Goal: Task Accomplishment & Management: Use online tool/utility

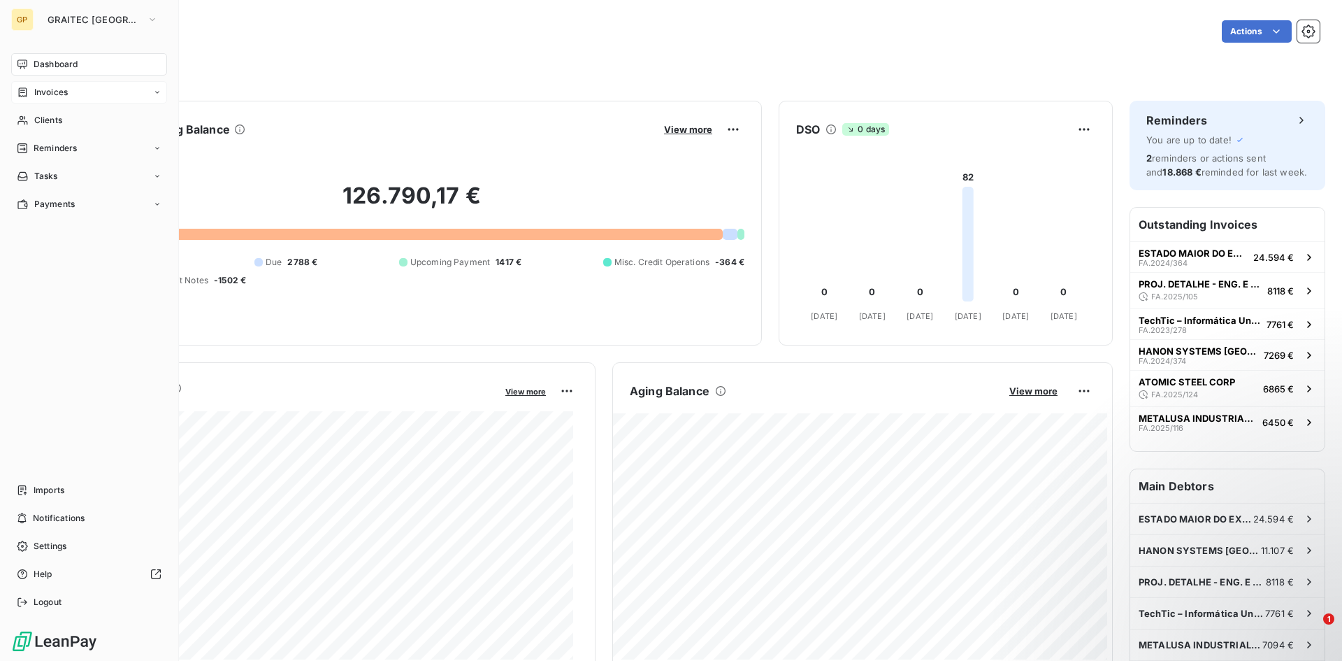
click at [36, 92] on span "Invoices" at bounding box center [51, 92] width 34 height 13
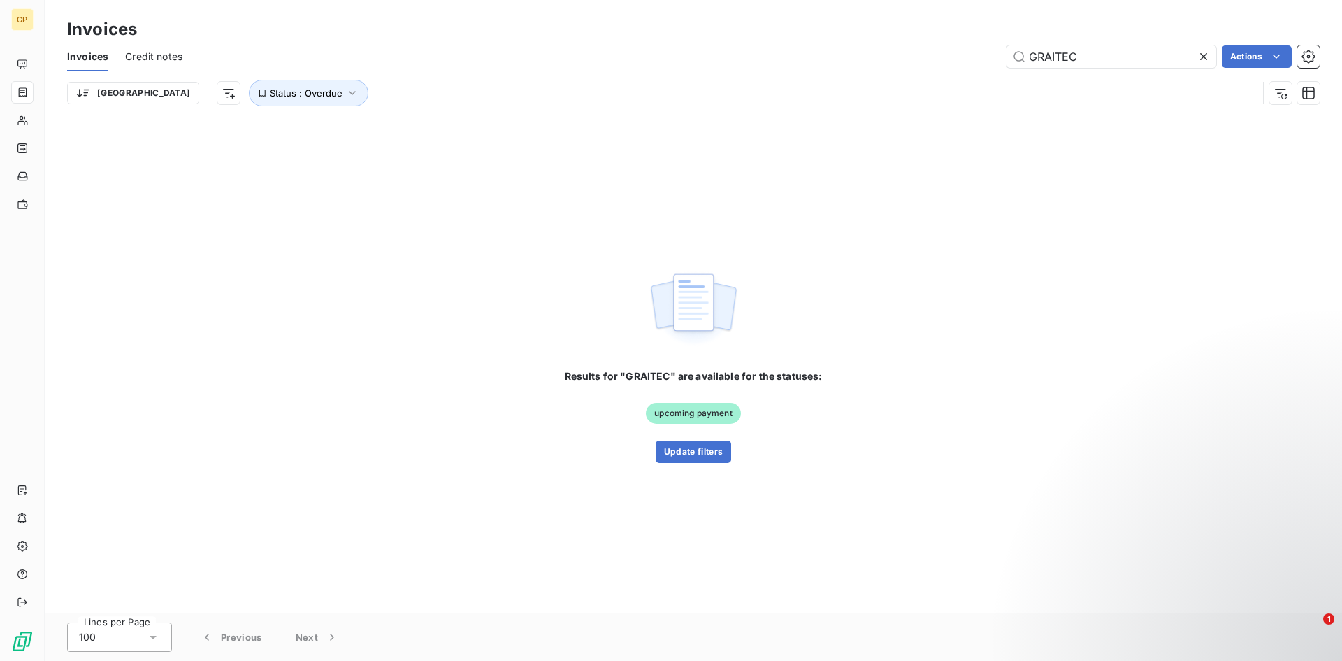
drag, startPoint x: 1141, startPoint y: 55, endPoint x: 639, endPoint y: 3, distance: 505.2
click at [686, 13] on div "Invoices Invoices Credit notes GRAITEC Actions [GEOGRAPHIC_DATA] Status : Overd…" at bounding box center [693, 57] width 1297 height 115
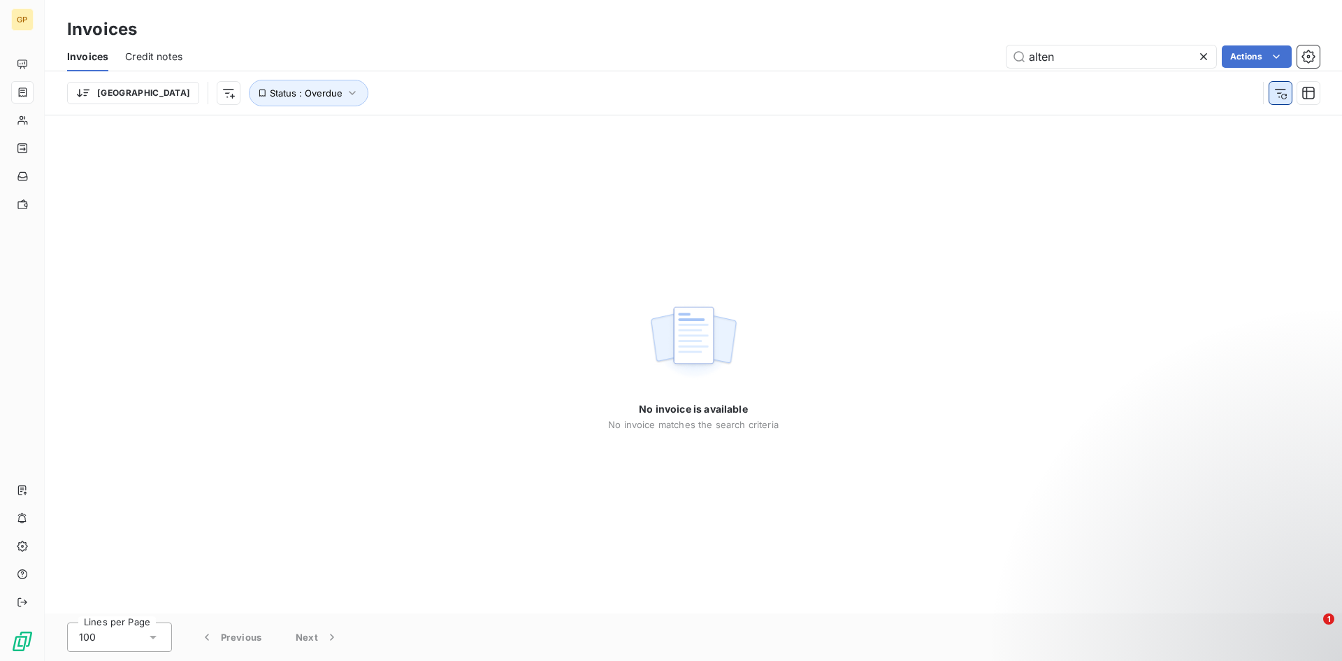
type input "alten"
click at [1273, 90] on button "button" at bounding box center [1280, 93] width 22 height 22
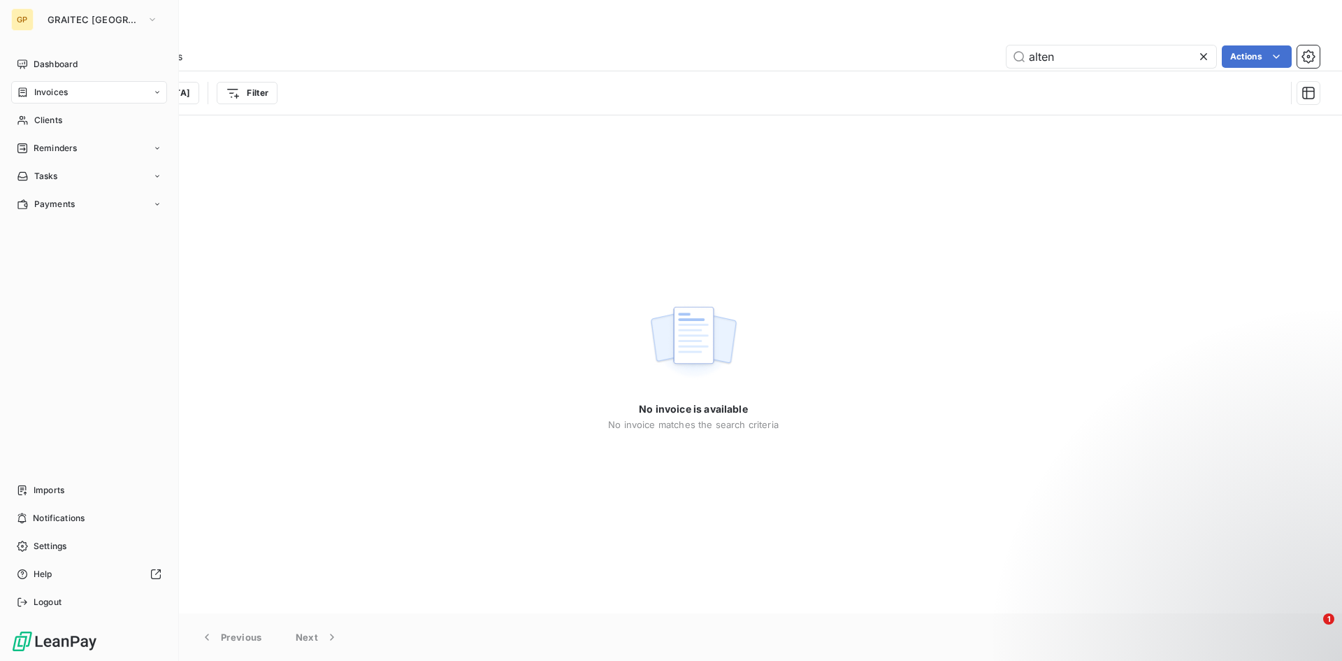
click at [108, 6] on div "GP GRAITEC PORTUGAL Dashboard Invoices Clients Reminders Tasks Payments Imports…" at bounding box center [89, 330] width 179 height 661
click at [105, 17] on span "GRAITEC [GEOGRAPHIC_DATA]" at bounding box center [95, 19] width 94 height 11
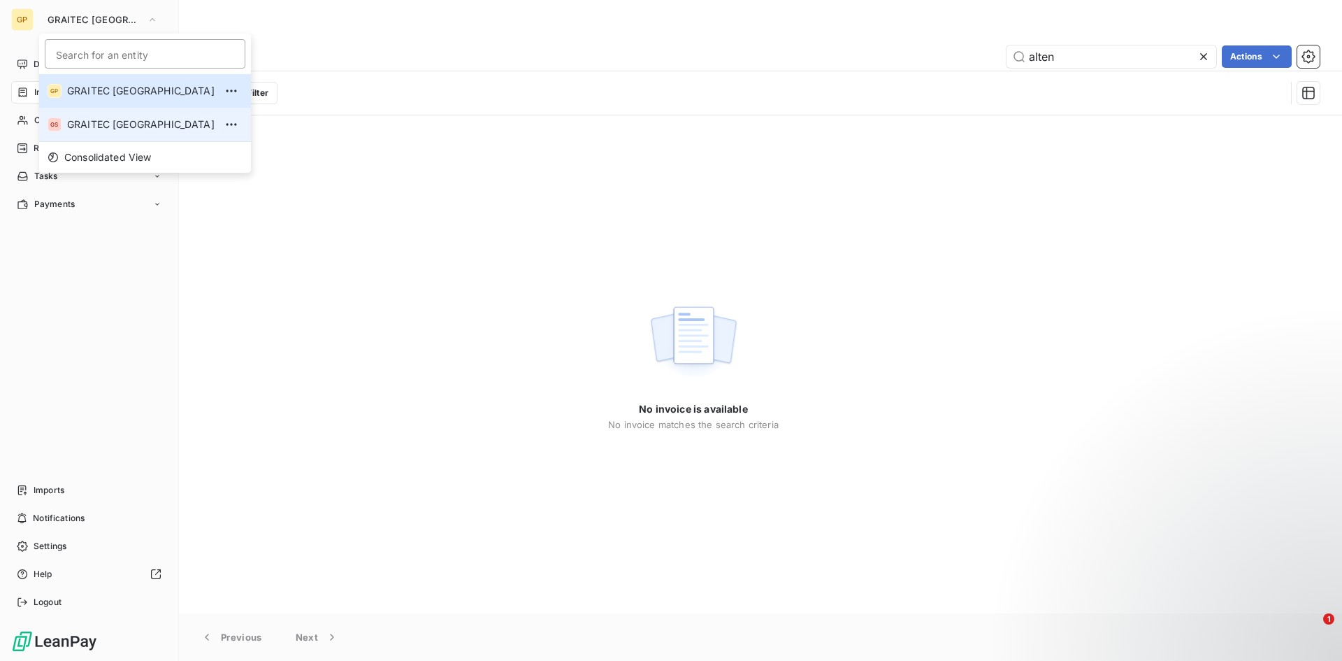
click at [107, 116] on li "GS GRAITEC [GEOGRAPHIC_DATA]" at bounding box center [145, 125] width 212 height 34
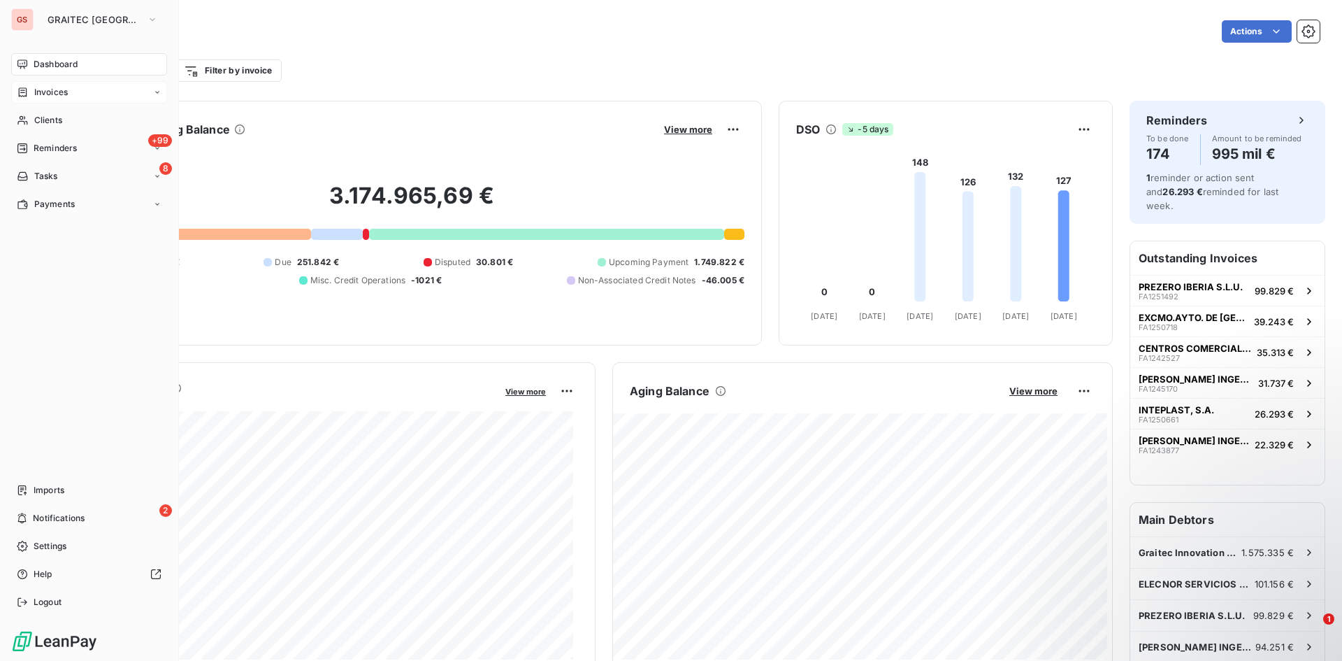
click at [82, 95] on div "Invoices" at bounding box center [89, 92] width 156 height 22
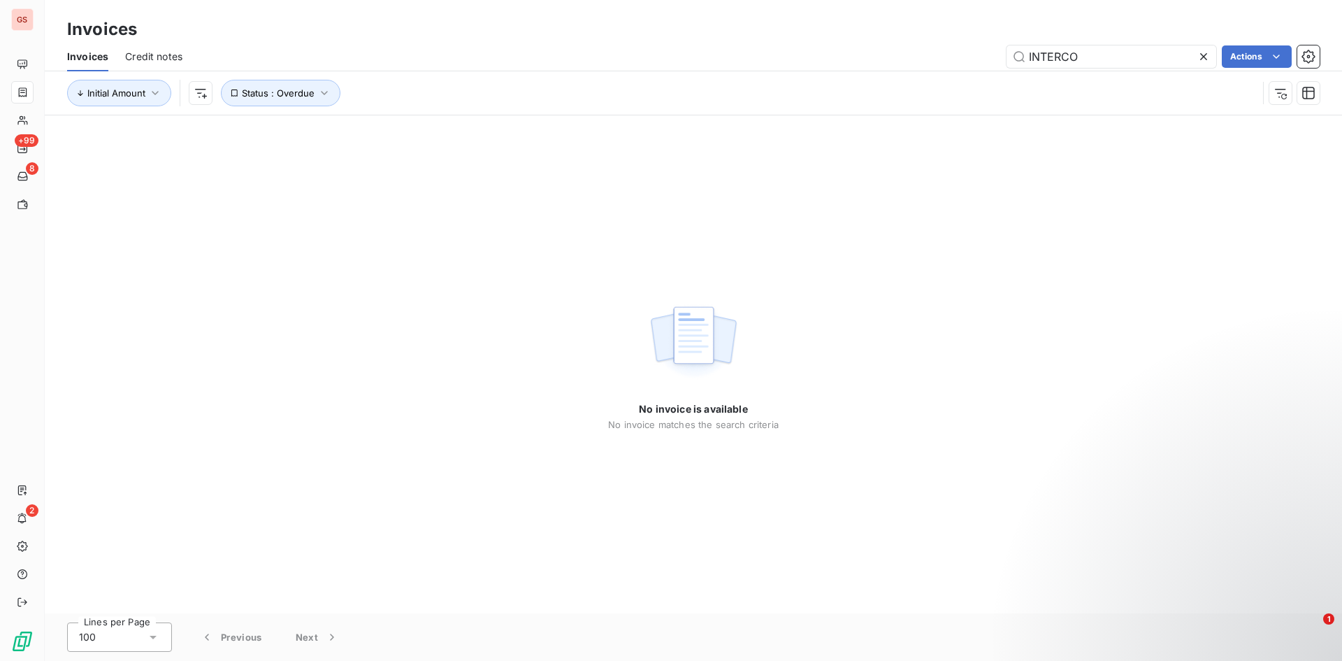
drag, startPoint x: 1118, startPoint y: 51, endPoint x: 923, endPoint y: 48, distance: 194.3
click at [924, 48] on div "INTERCO Actions" at bounding box center [759, 56] width 1120 height 22
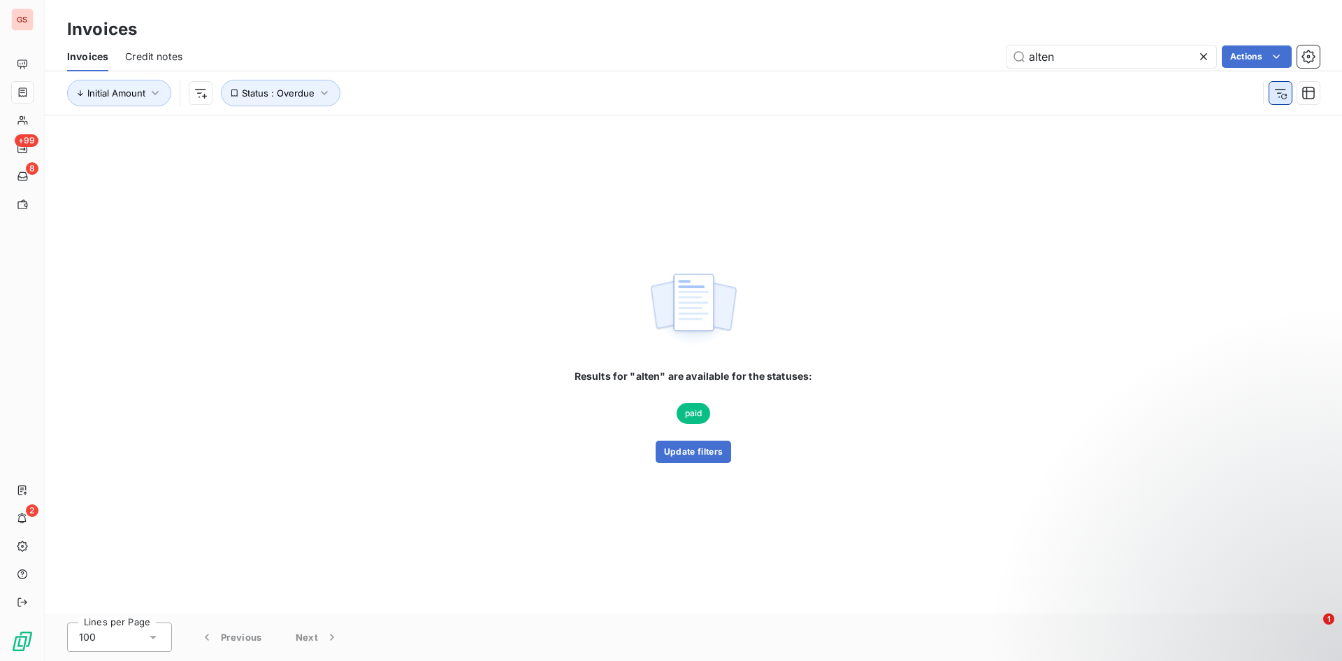
type input "alten"
drag, startPoint x: 1273, startPoint y: 96, endPoint x: 1281, endPoint y: 97, distance: 7.7
click at [1278, 97] on button "button" at bounding box center [1280, 93] width 22 height 22
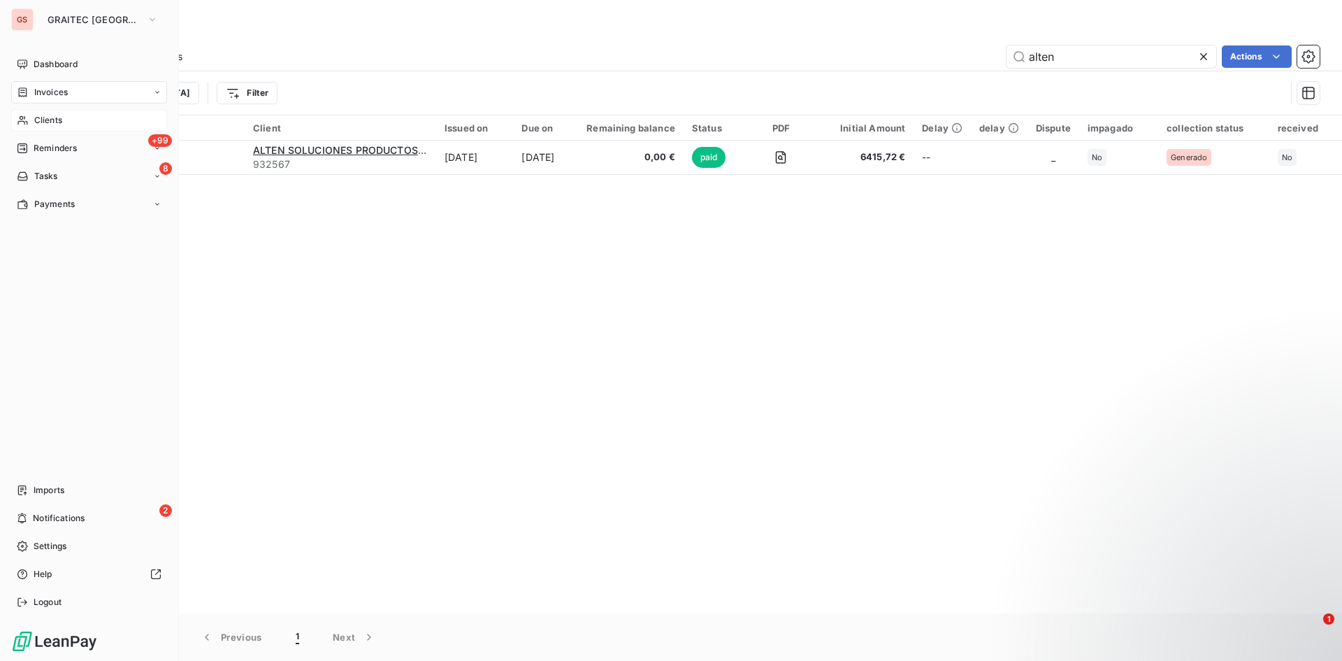
click at [27, 120] on icon at bounding box center [23, 120] width 12 height 11
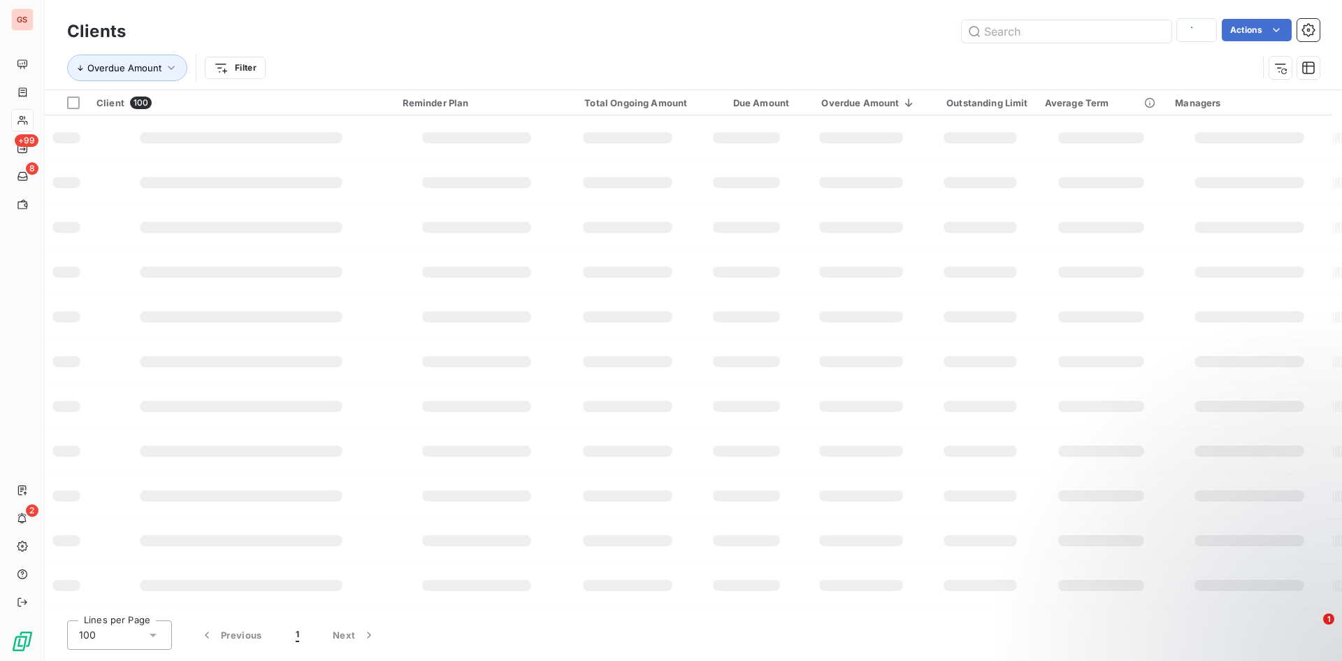
drag, startPoint x: 895, startPoint y: 56, endPoint x: 811, endPoint y: 48, distance: 84.9
click at [829, 54] on div "Overdue Amount Filter" at bounding box center [693, 67] width 1253 height 43
click at [1023, 38] on input "text" at bounding box center [1067, 31] width 210 height 22
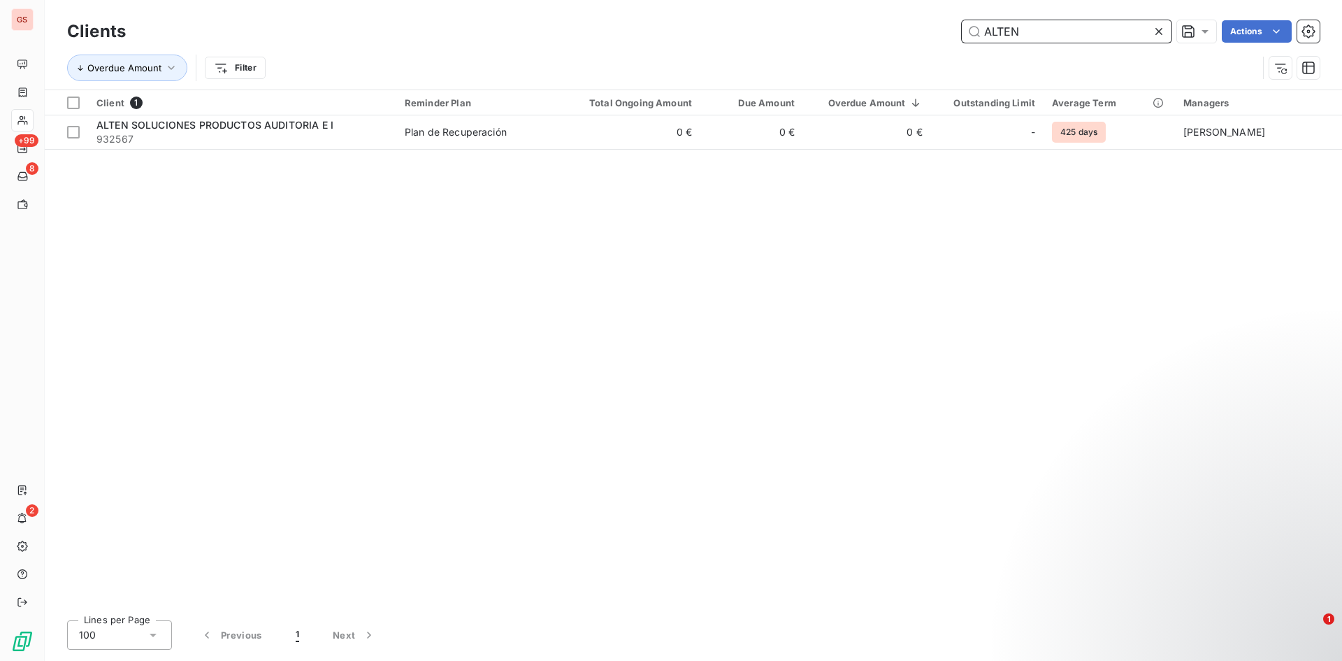
type input "ALTEN"
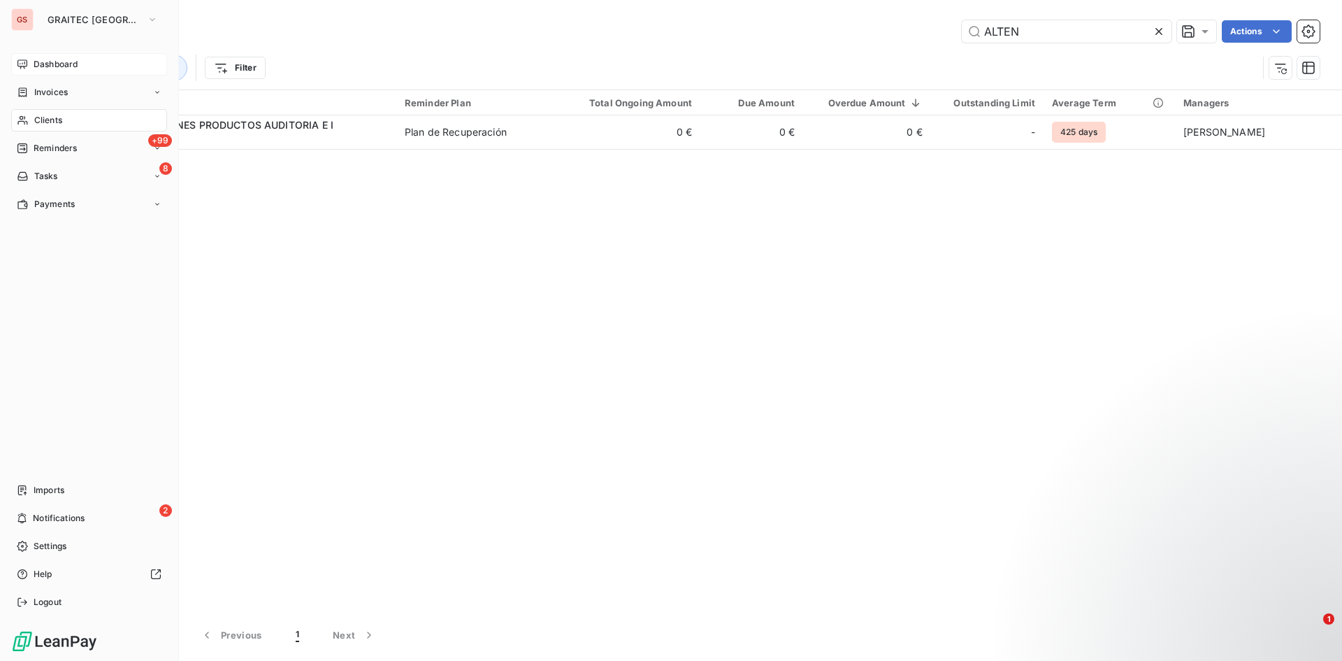
click at [36, 65] on span "Dashboard" at bounding box center [56, 64] width 44 height 13
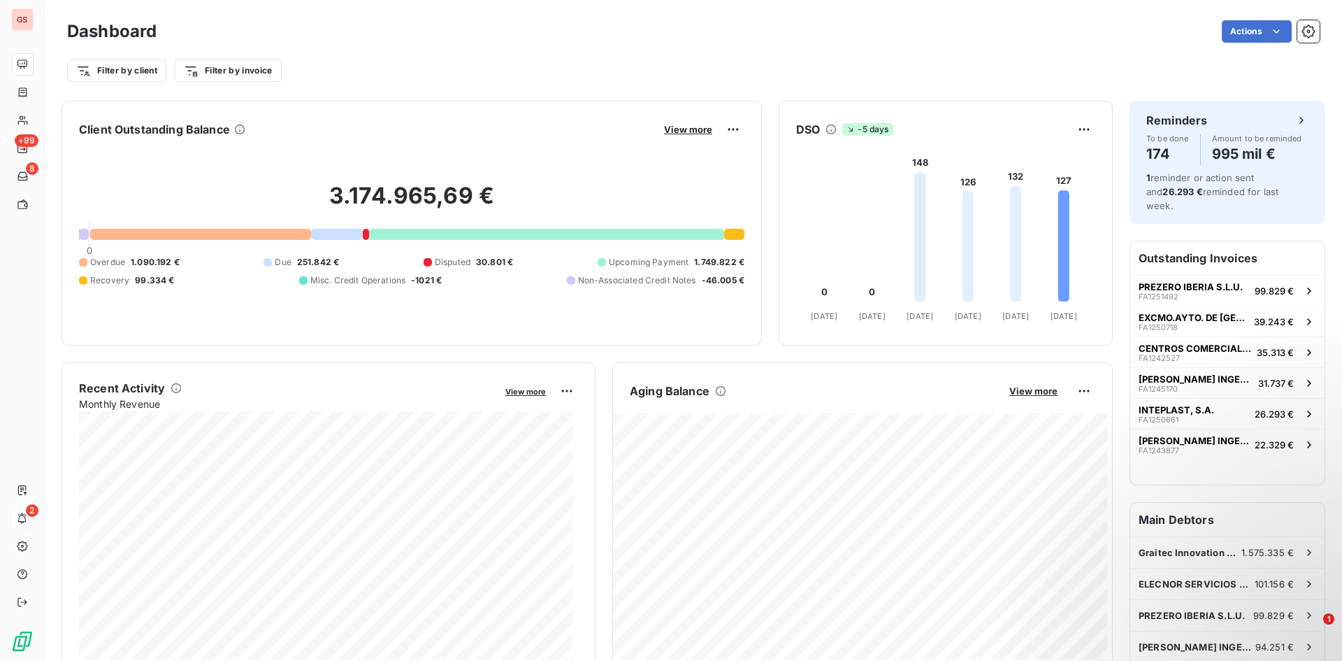
click at [20, 510] on div "2" at bounding box center [22, 518] width 22 height 22
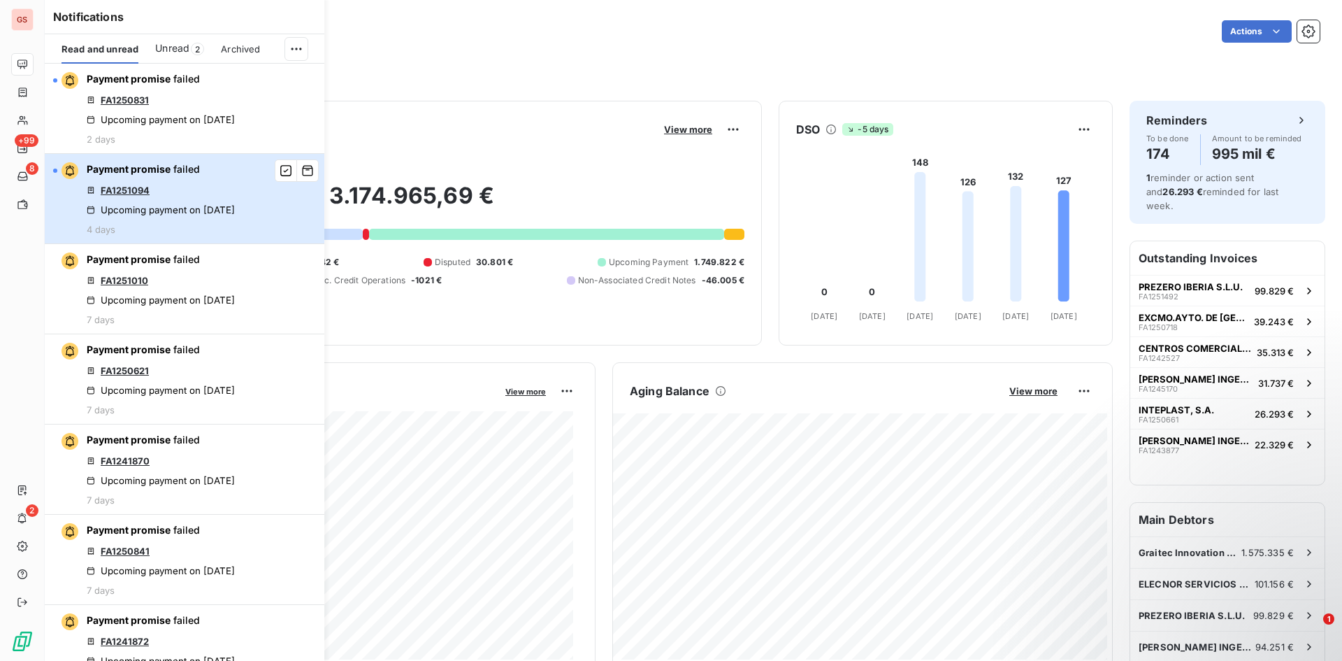
click at [199, 175] on div "Payment promise failed FA1251094 Upcoming payment on [DATE] 4 days" at bounding box center [161, 198] width 148 height 73
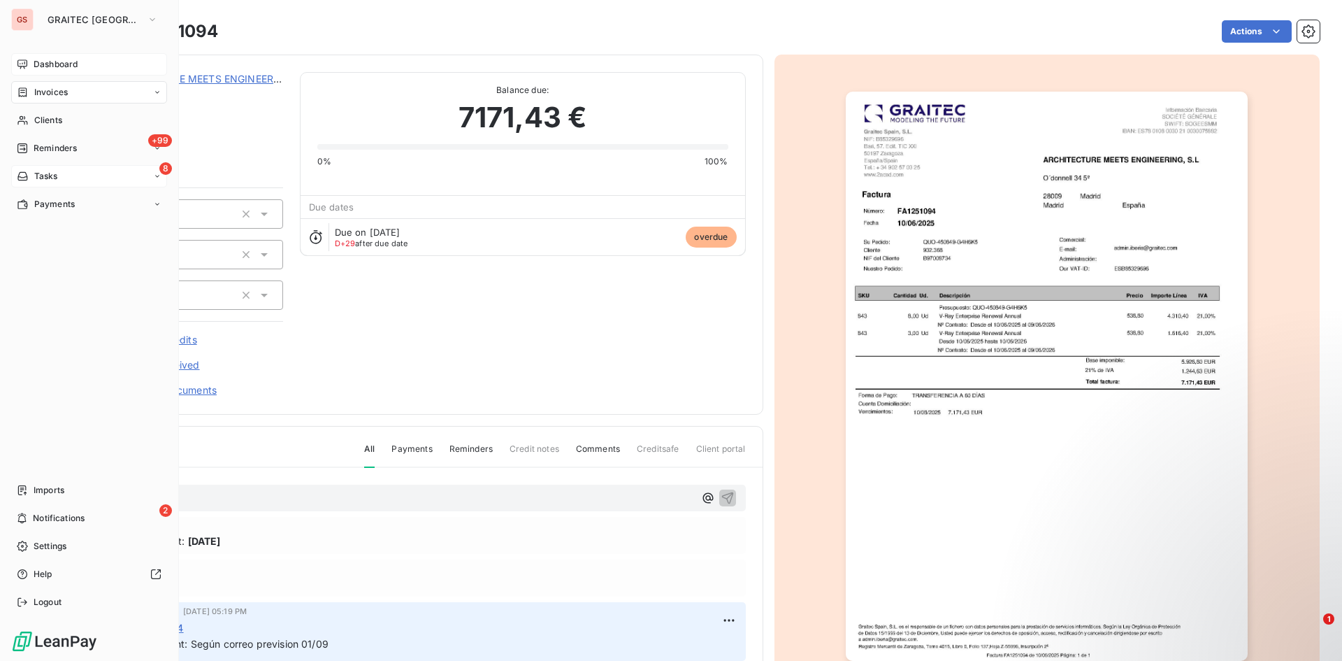
click at [50, 171] on span "Tasks" at bounding box center [46, 176] width 24 height 13
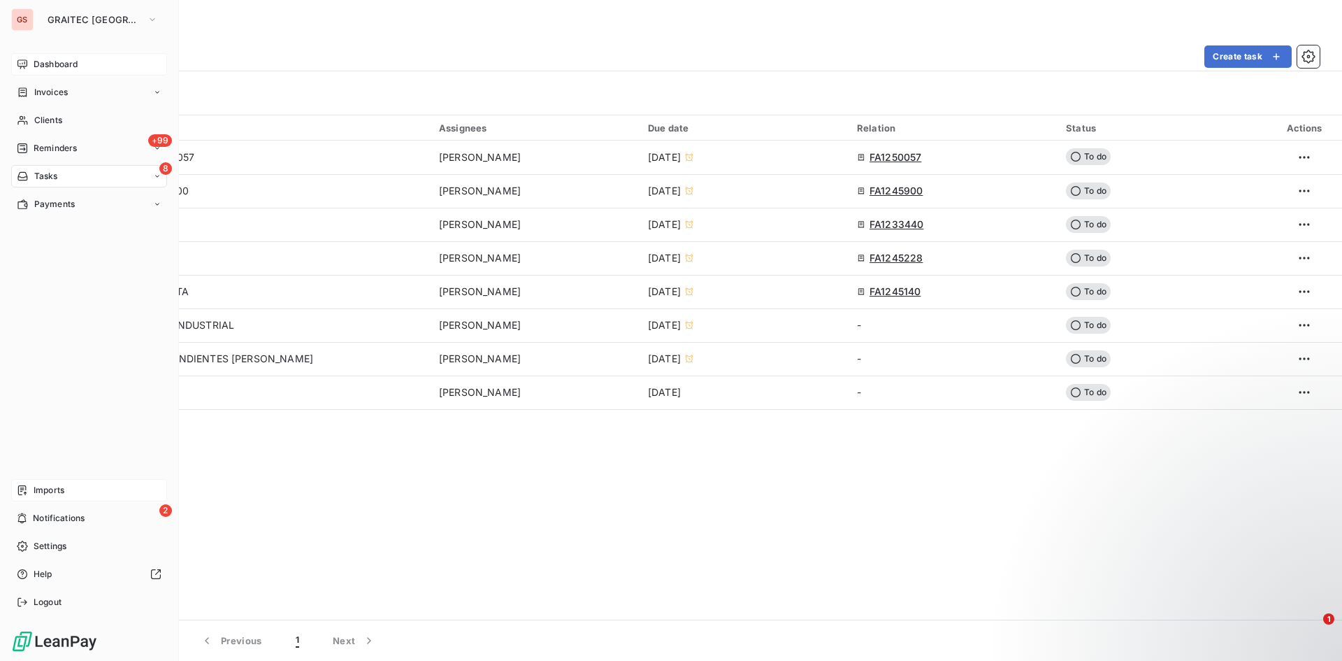
click at [31, 493] on div "Imports" at bounding box center [89, 490] width 156 height 22
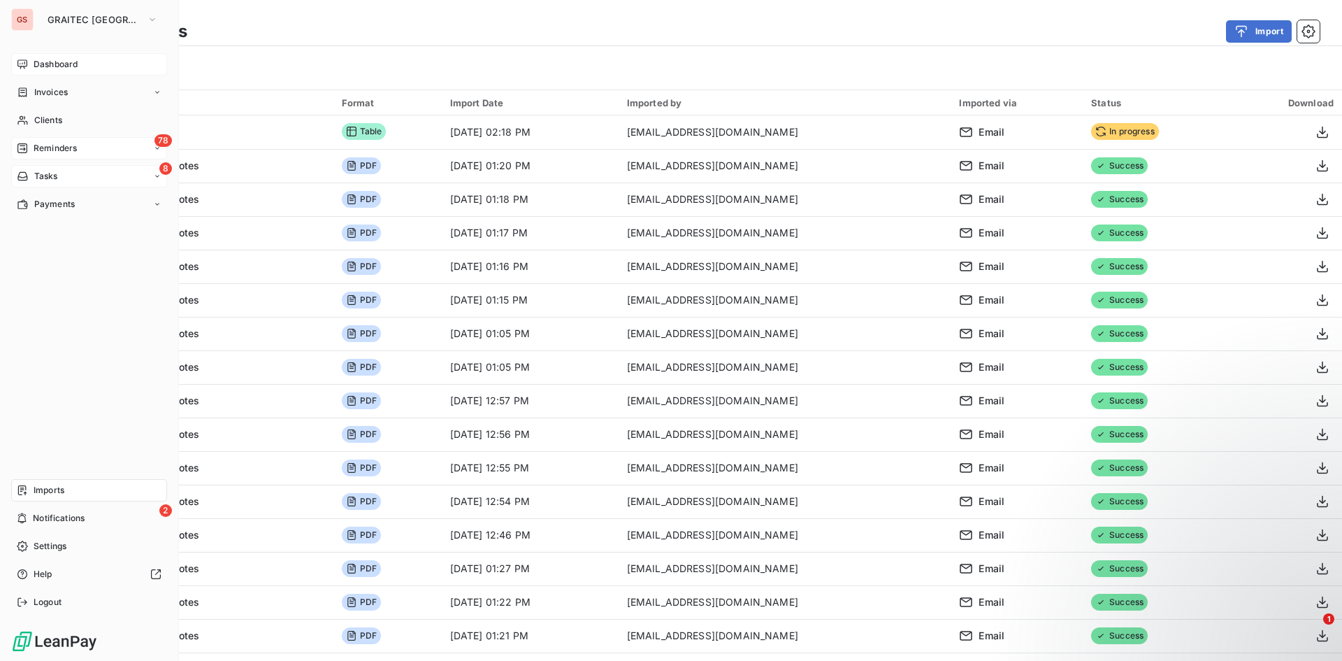
click at [91, 145] on div "78 Reminders" at bounding box center [89, 148] width 156 height 22
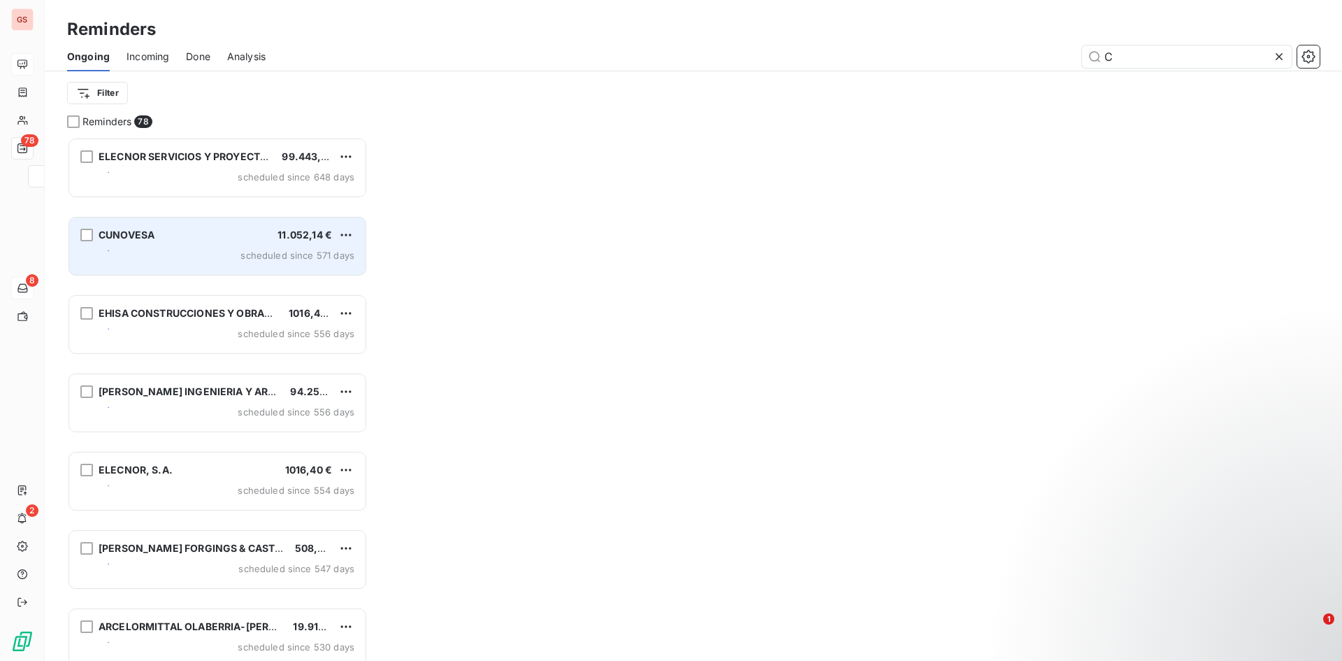
scroll to position [513, 290]
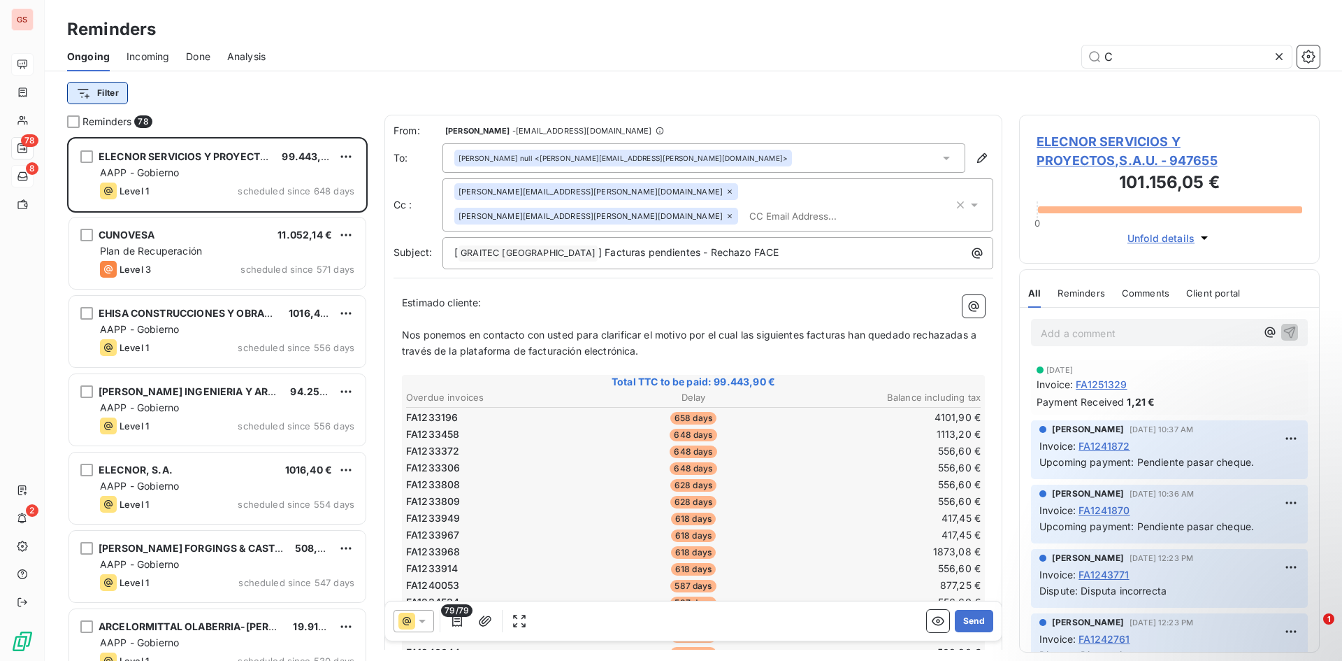
click at [108, 93] on html "GS 78 8 2 Reminders Ongoing Incoming Done Analysis C Filter Reminders 78 ELECNO…" at bounding box center [671, 330] width 1342 height 661
click at [313, 91] on html "GS 78 8 2 Reminders Ongoing Incoming Done Analysis C Filter Reminders 78 ELECNO…" at bounding box center [671, 330] width 1342 height 661
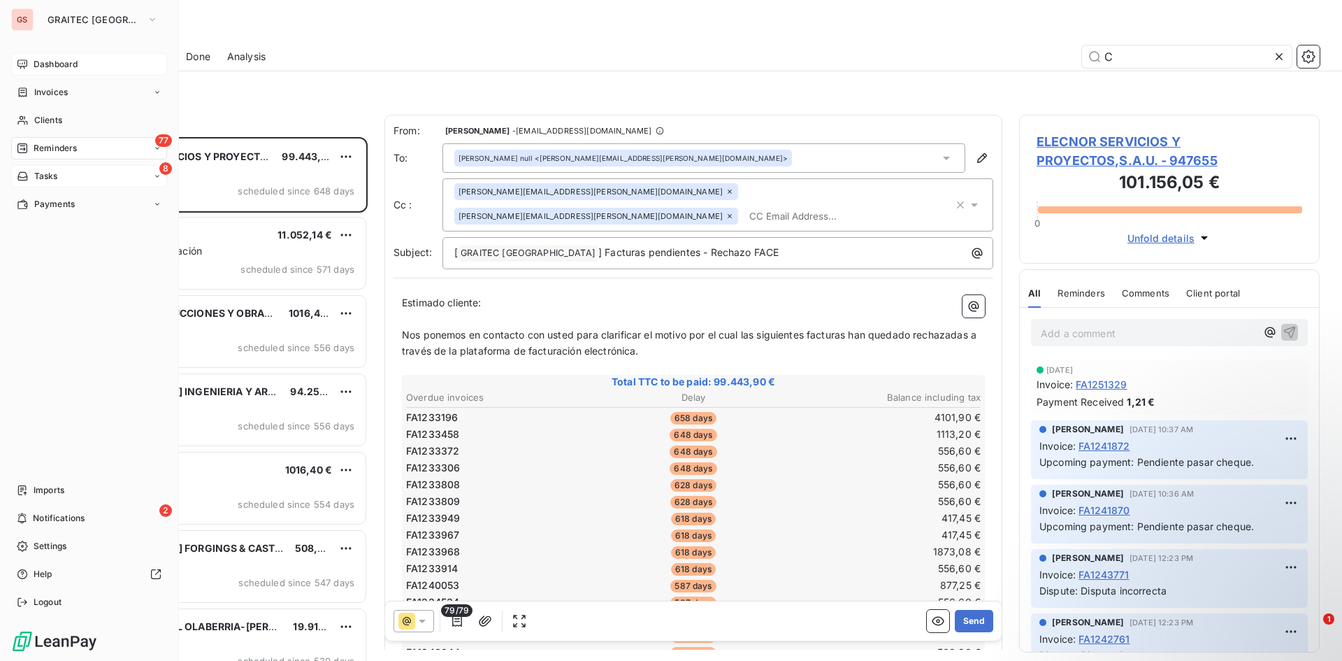
click at [38, 155] on div "77 Reminders" at bounding box center [89, 148] width 156 height 22
click at [89, 510] on div "2 Notifications" at bounding box center [89, 518] width 156 height 22
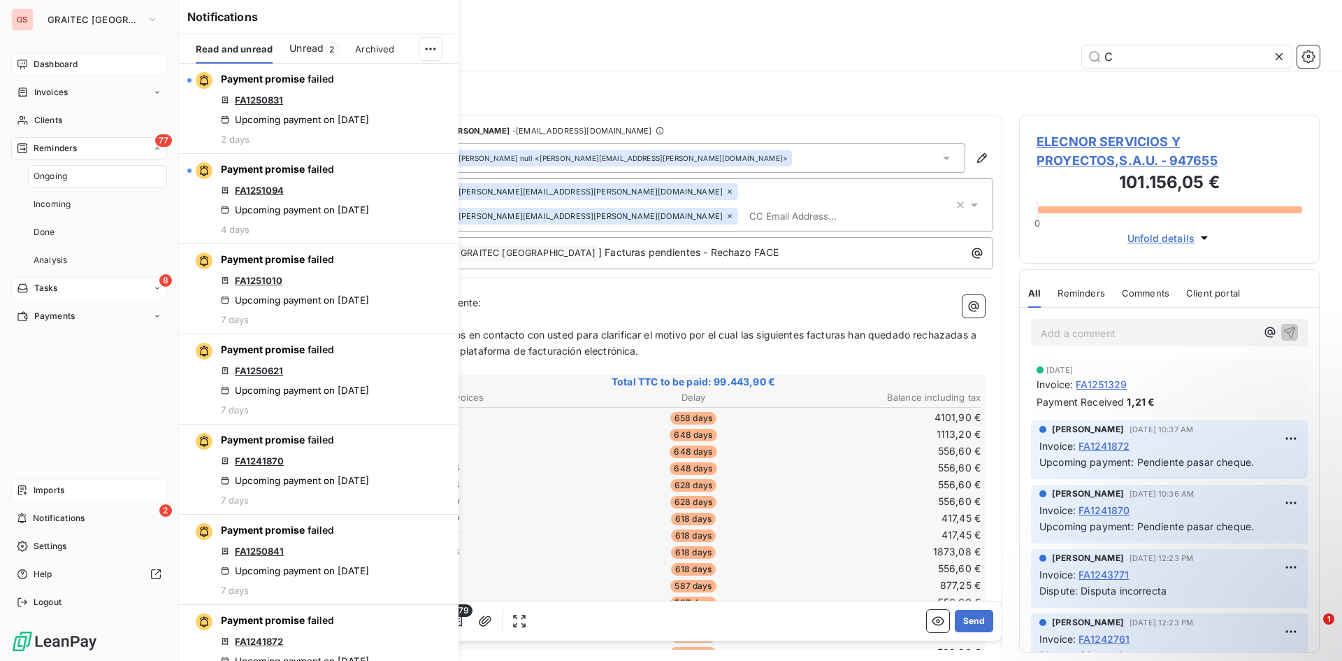
click at [77, 489] on div "Imports" at bounding box center [89, 490] width 156 height 22
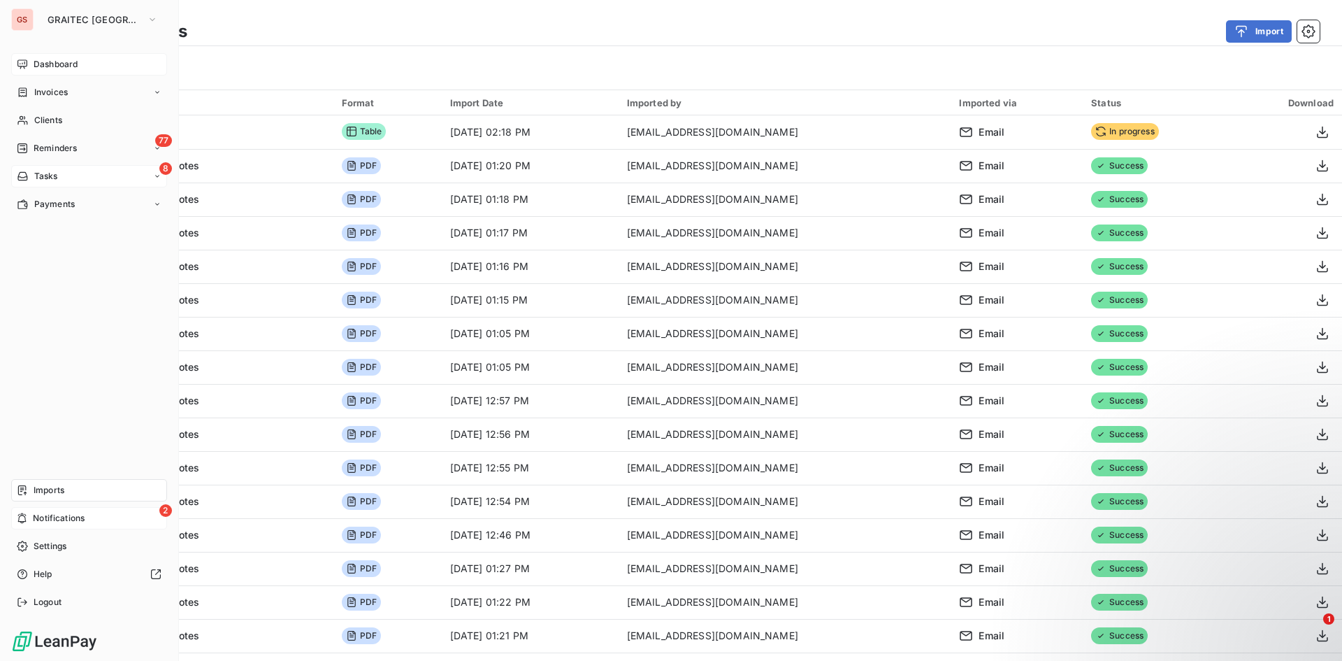
click at [36, 521] on span "Notifications" at bounding box center [59, 518] width 52 height 13
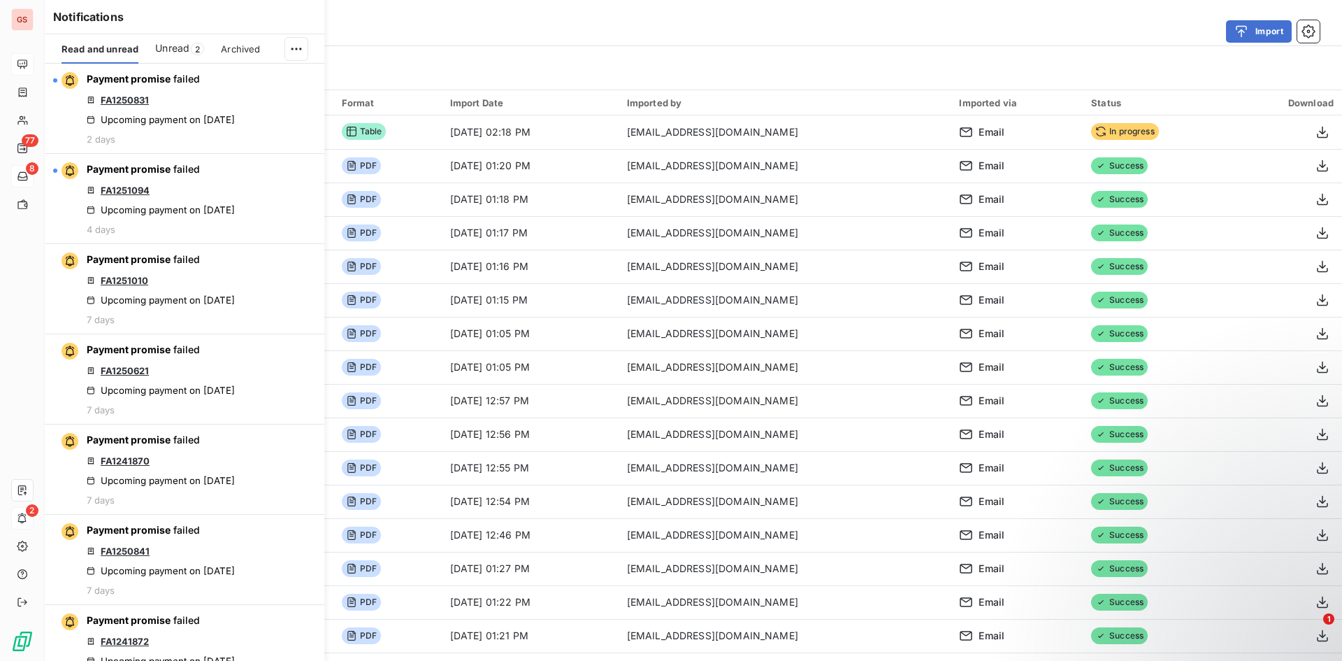
click at [34, 491] on div "Notifications Read and unread Unread 2 Archived Payment promise failed FA125083…" at bounding box center [171, 330] width 280 height 661
click at [28, 490] on div at bounding box center [22, 490] width 22 height 22
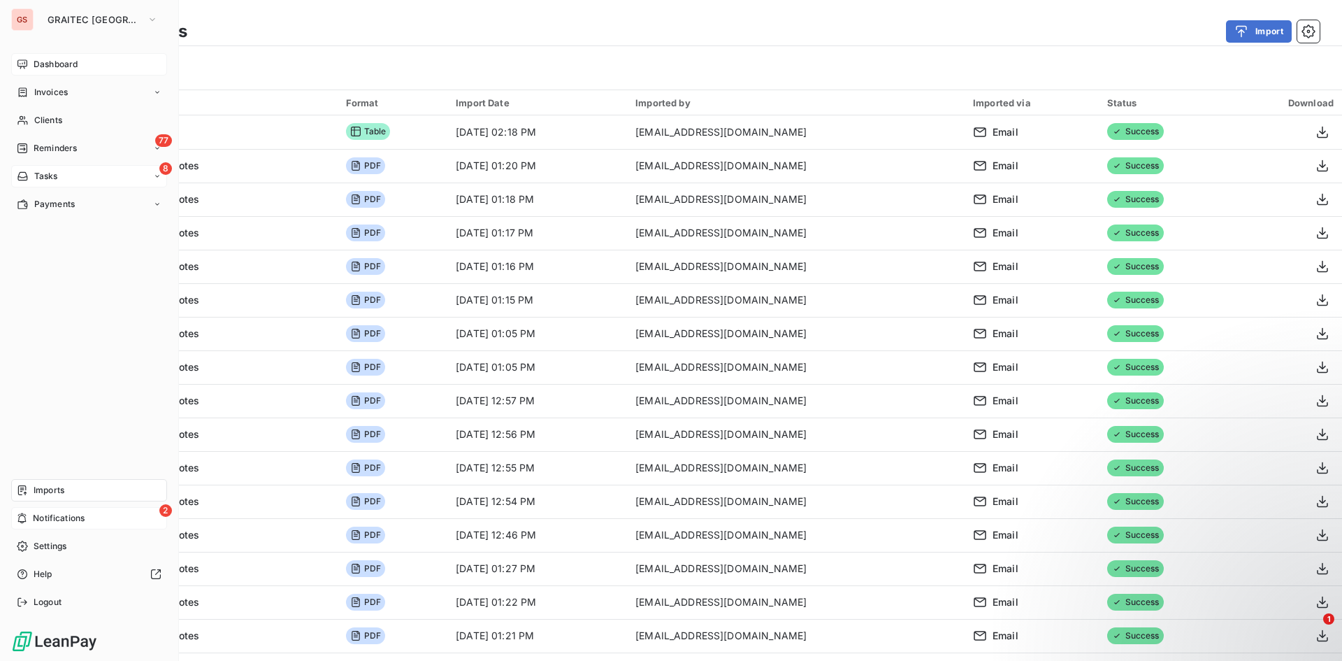
click at [43, 69] on span "Dashboard" at bounding box center [56, 64] width 44 height 13
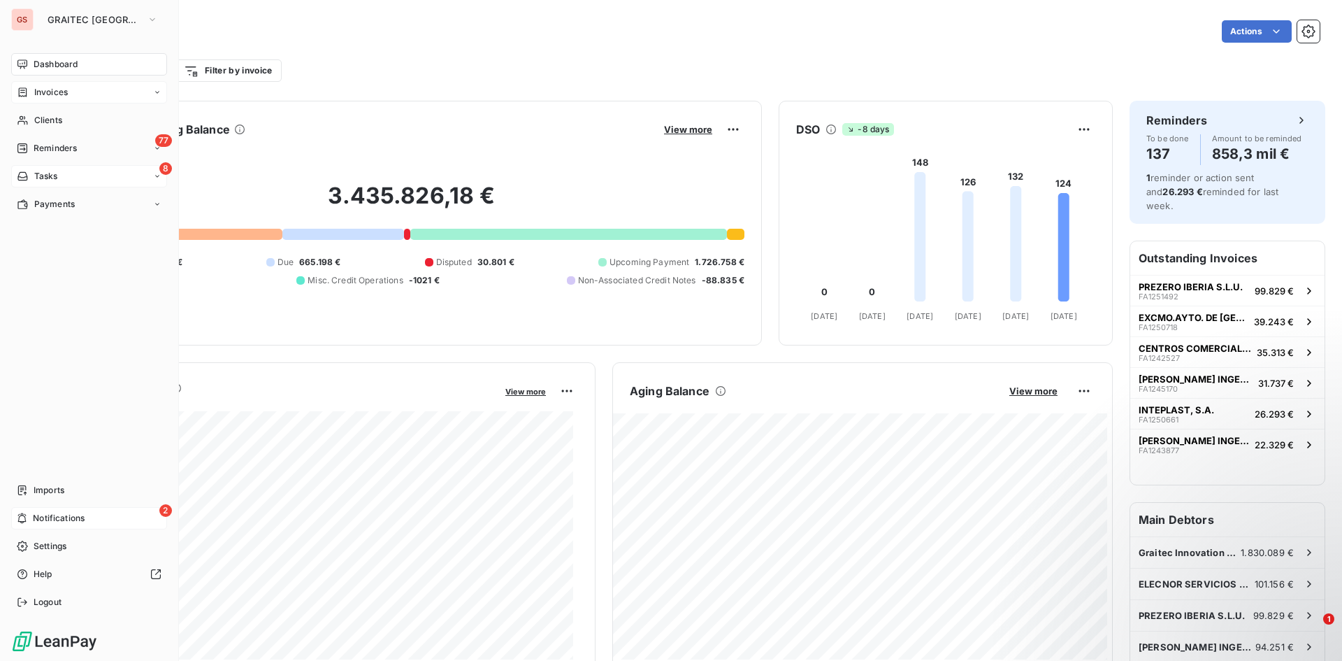
click at [59, 99] on div "Invoices" at bounding box center [89, 92] width 156 height 22
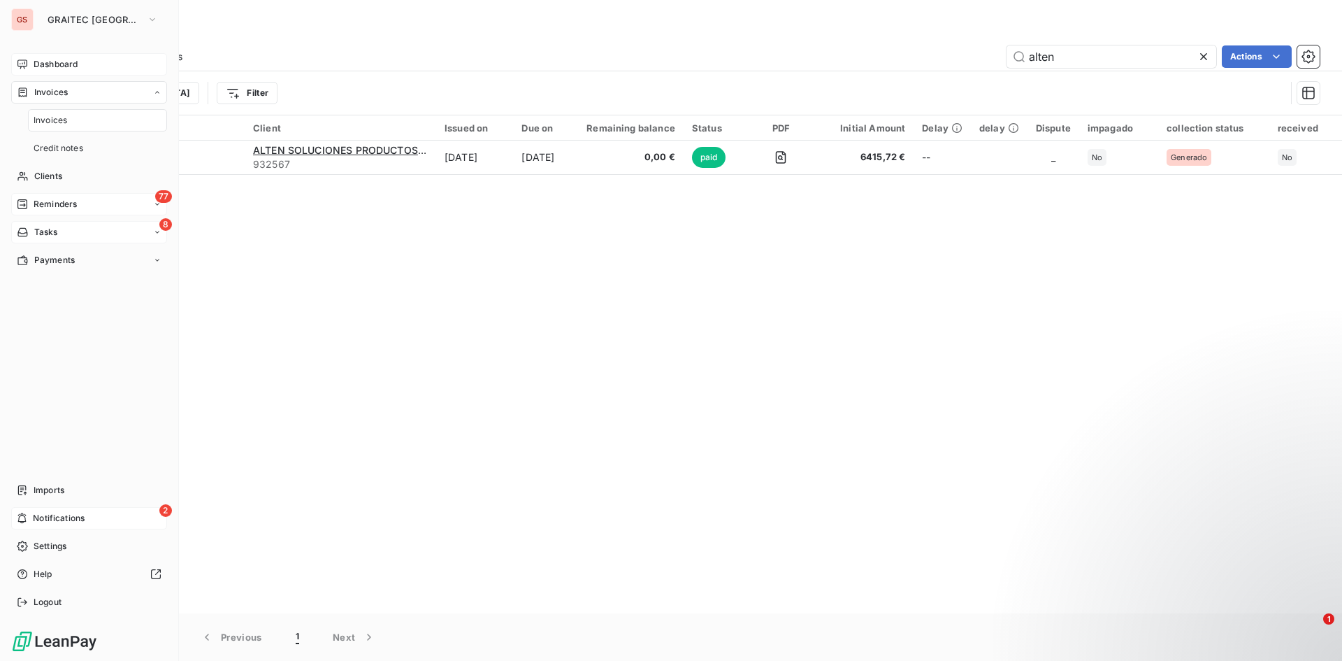
click at [65, 212] on div "77 Reminders" at bounding box center [89, 204] width 156 height 22
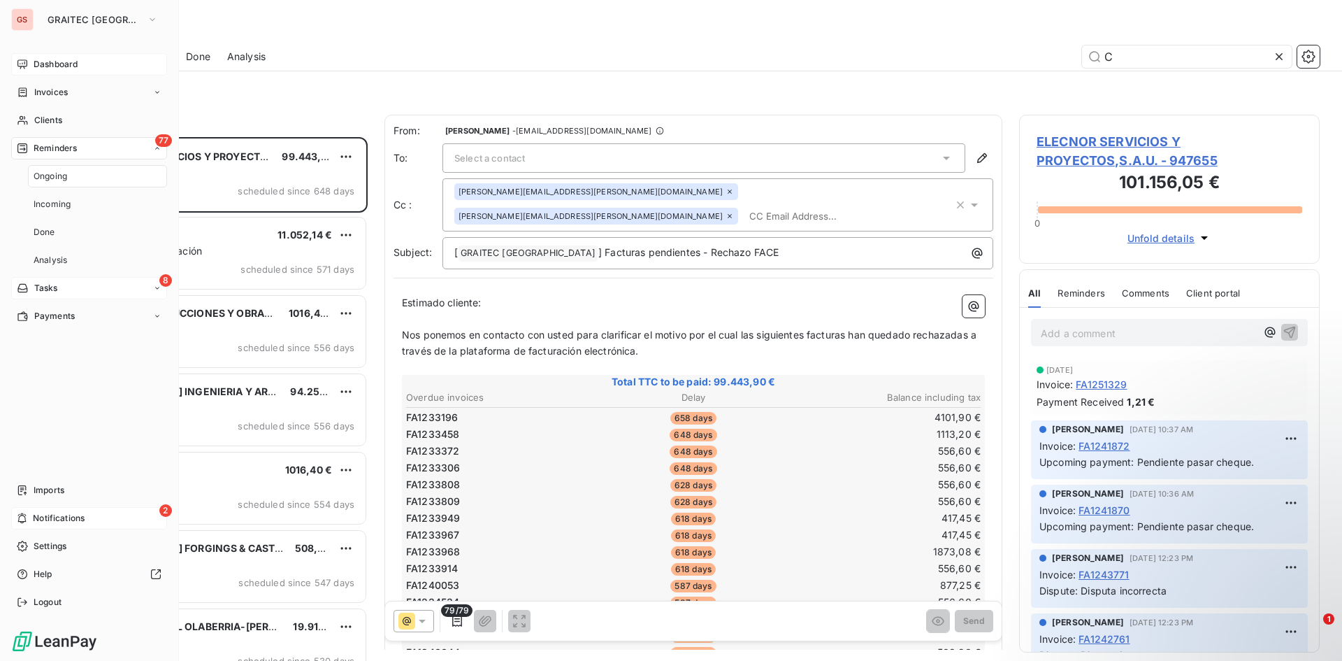
scroll to position [513, 290]
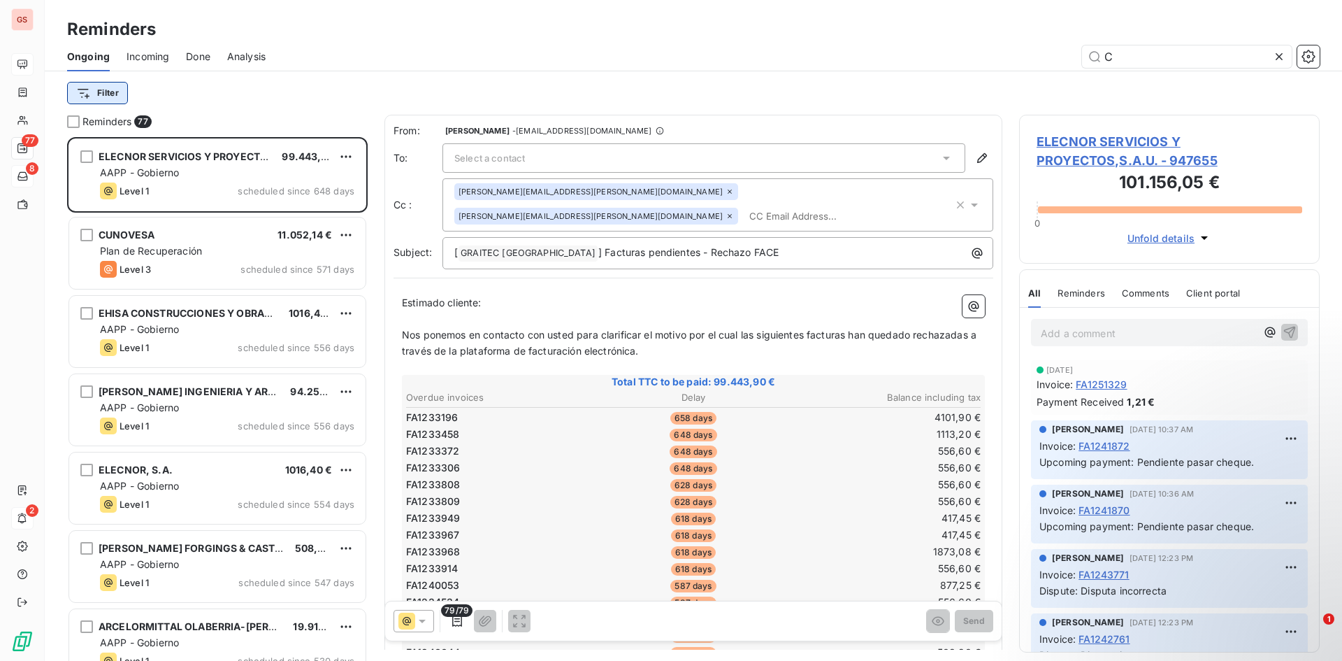
click at [97, 95] on html "GS 77 8 2 Reminders Ongoing Incoming Done Analysis C Filter Reminders 77 ELECNO…" at bounding box center [671, 330] width 1342 height 661
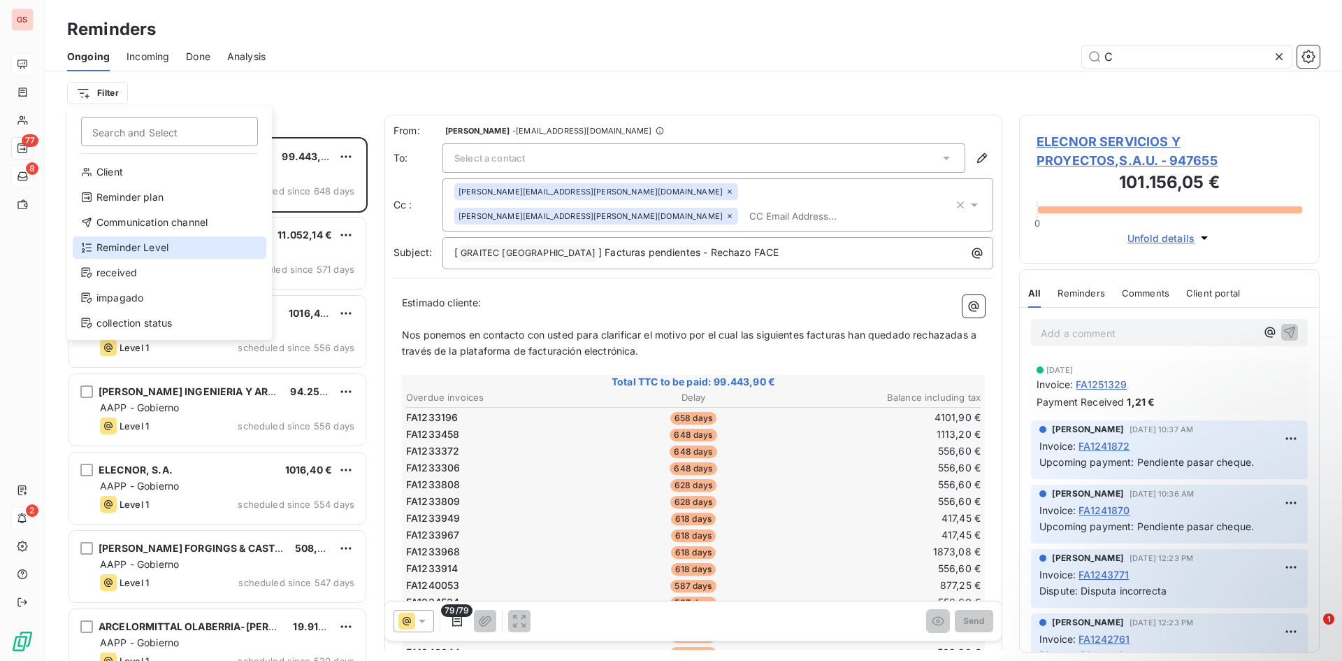
click at [161, 249] on div "Reminder Level" at bounding box center [170, 247] width 194 height 22
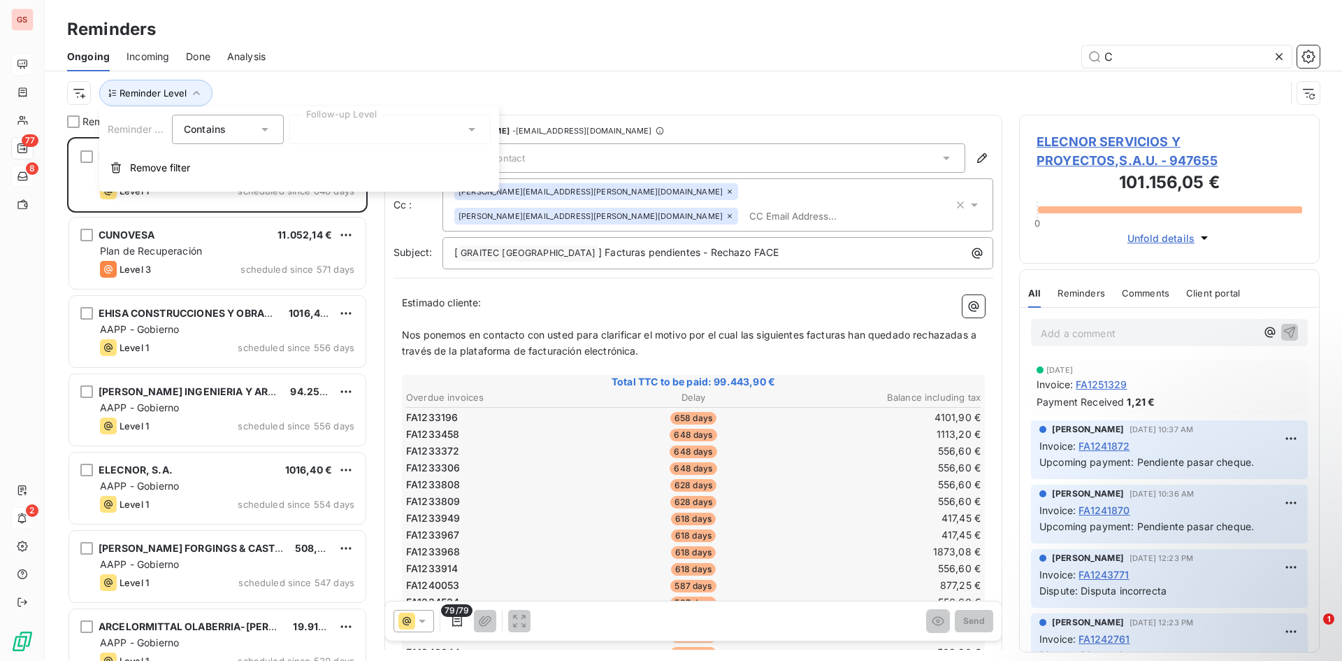
click at [323, 138] on div at bounding box center [389, 129] width 201 height 29
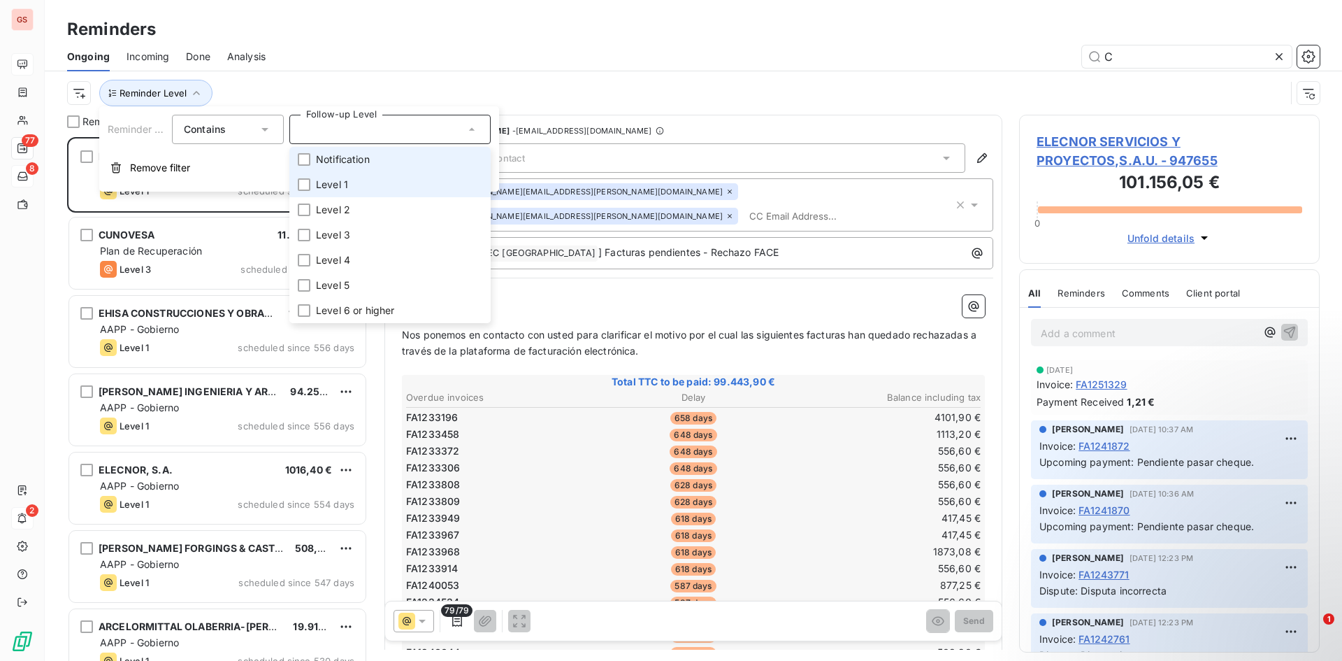
click at [353, 163] on span "Notification" at bounding box center [343, 159] width 54 height 14
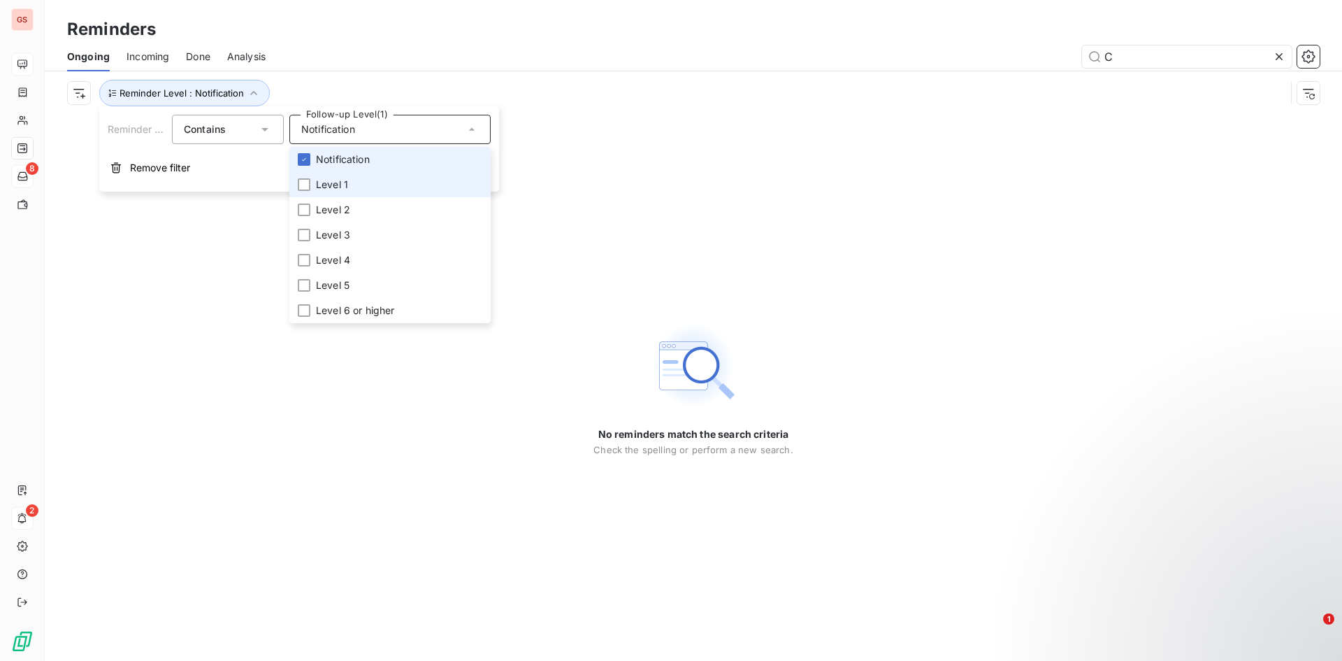
click at [352, 175] on li "Level 1" at bounding box center [389, 184] width 201 height 25
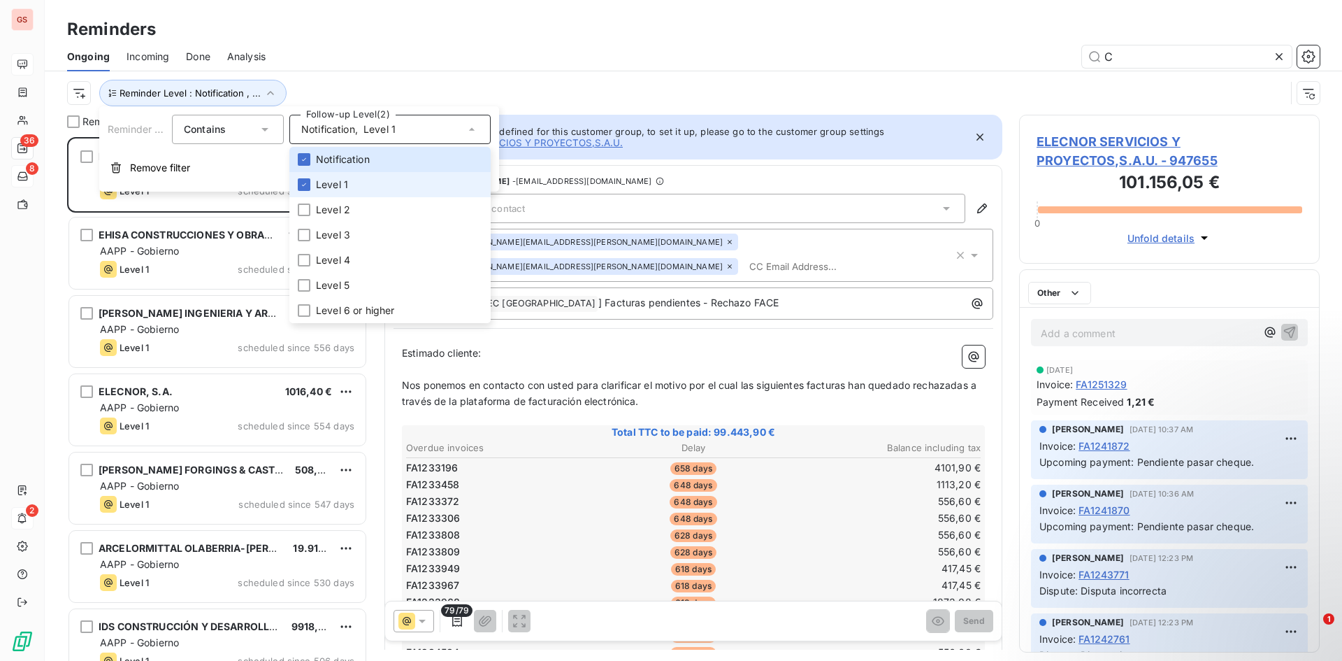
scroll to position [513, 290]
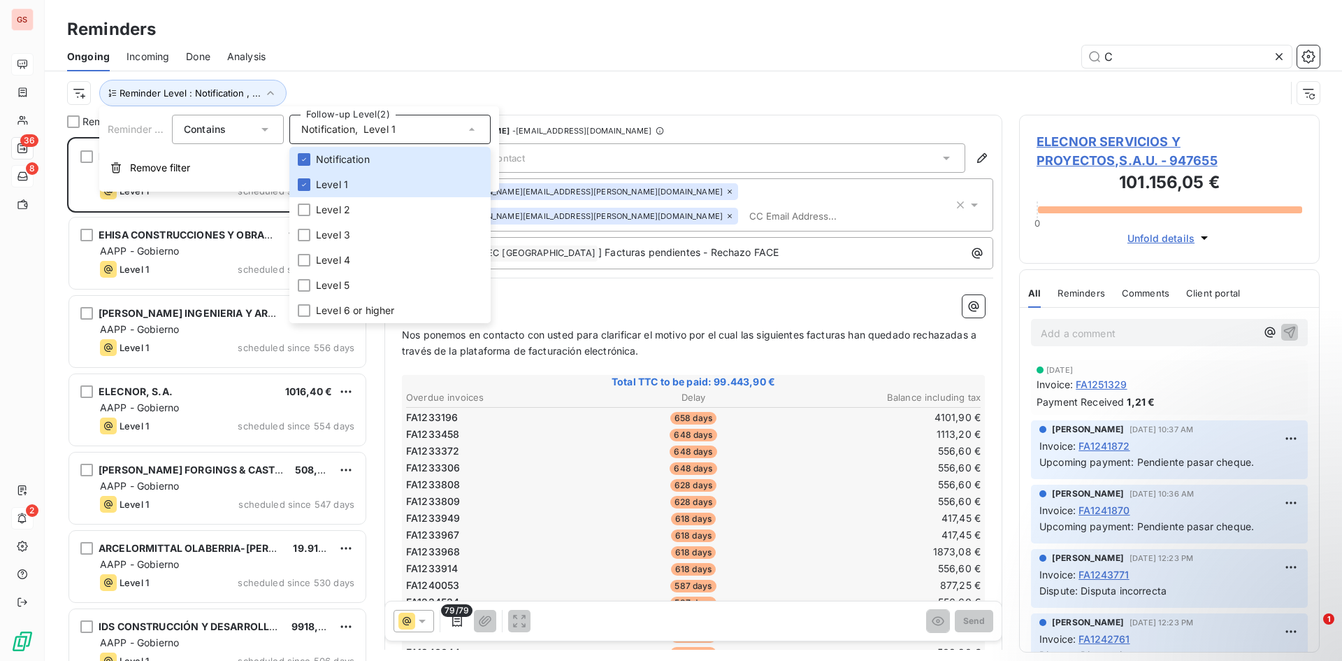
click at [577, 63] on div "C" at bounding box center [800, 56] width 1037 height 22
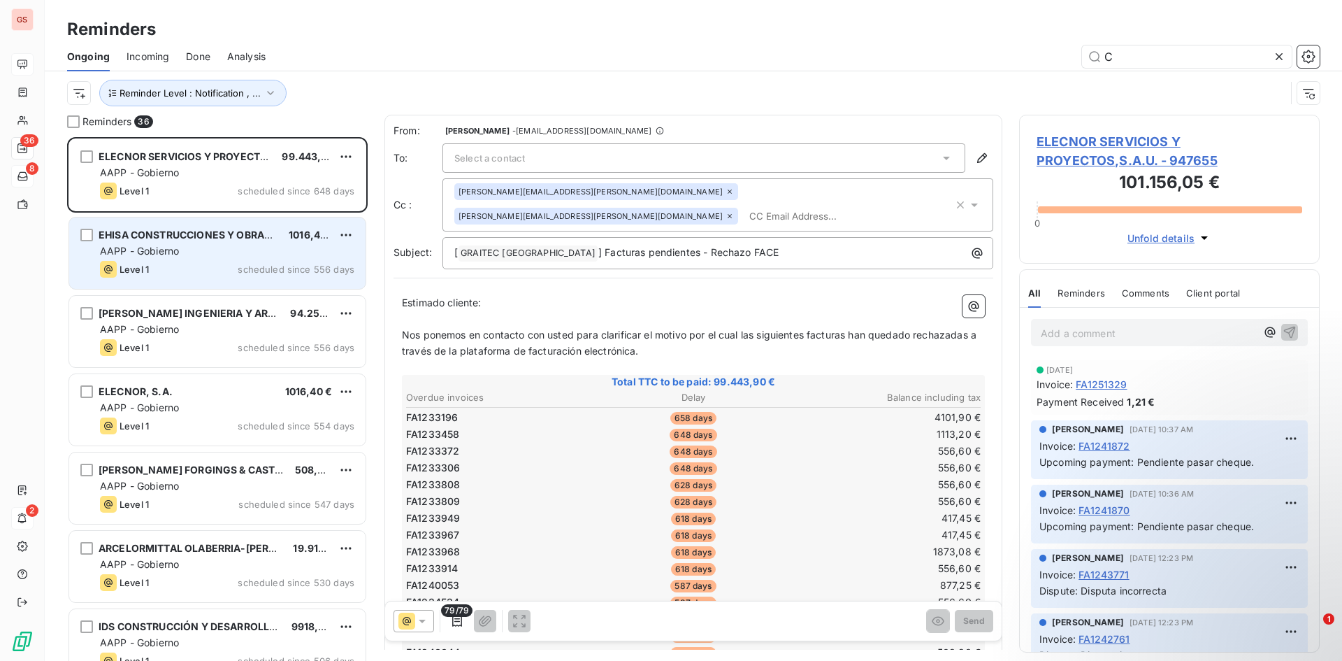
click at [217, 248] on div "AAPP - Gobierno" at bounding box center [227, 251] width 254 height 14
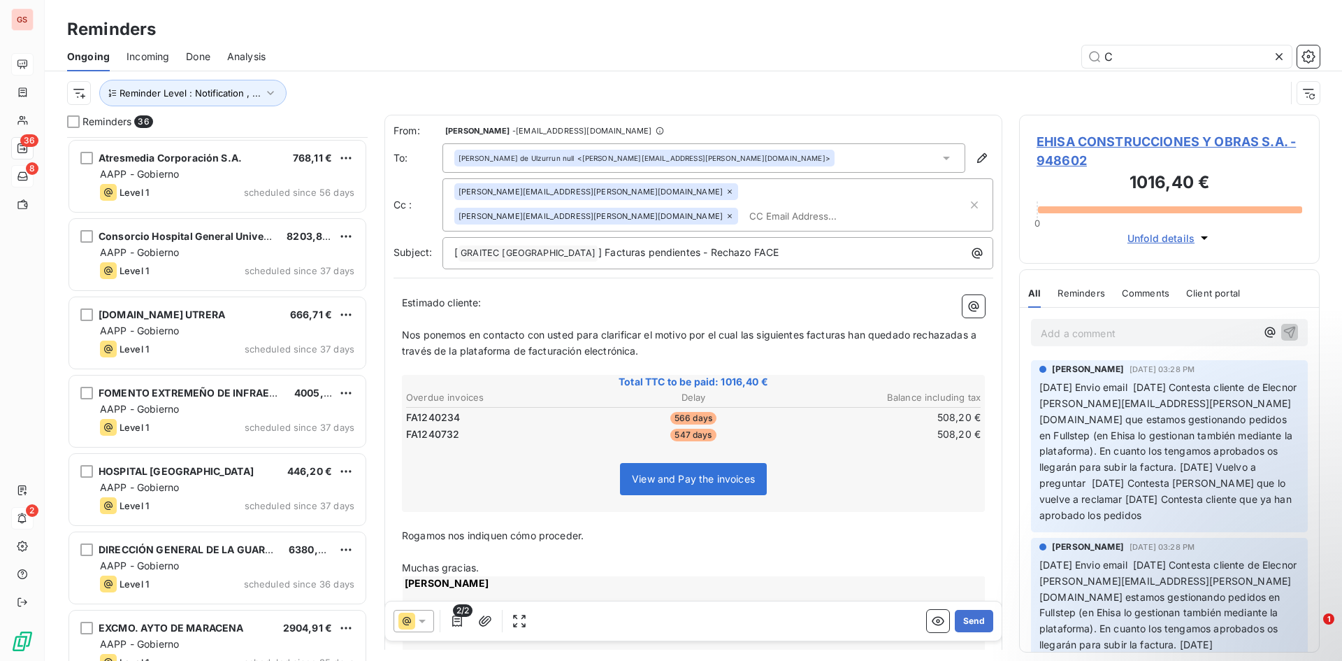
scroll to position [979, 0]
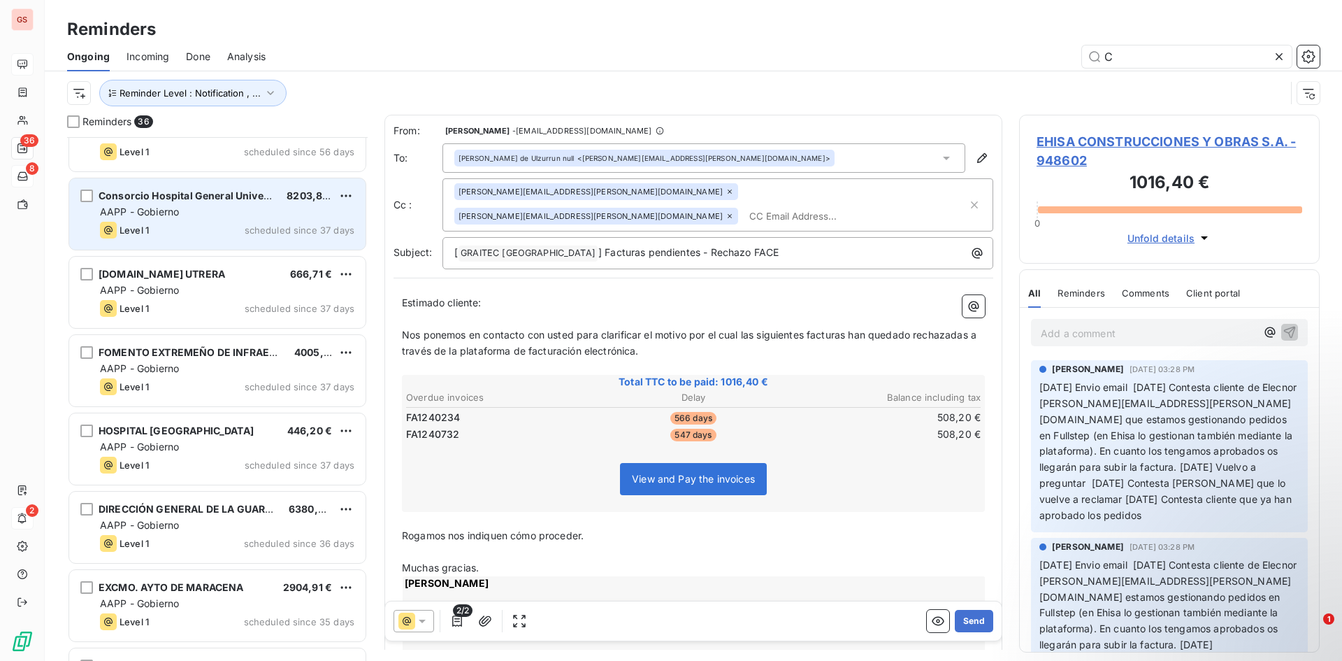
click at [185, 230] on div "Level 1 scheduled since 37 days" at bounding box center [227, 230] width 254 height 17
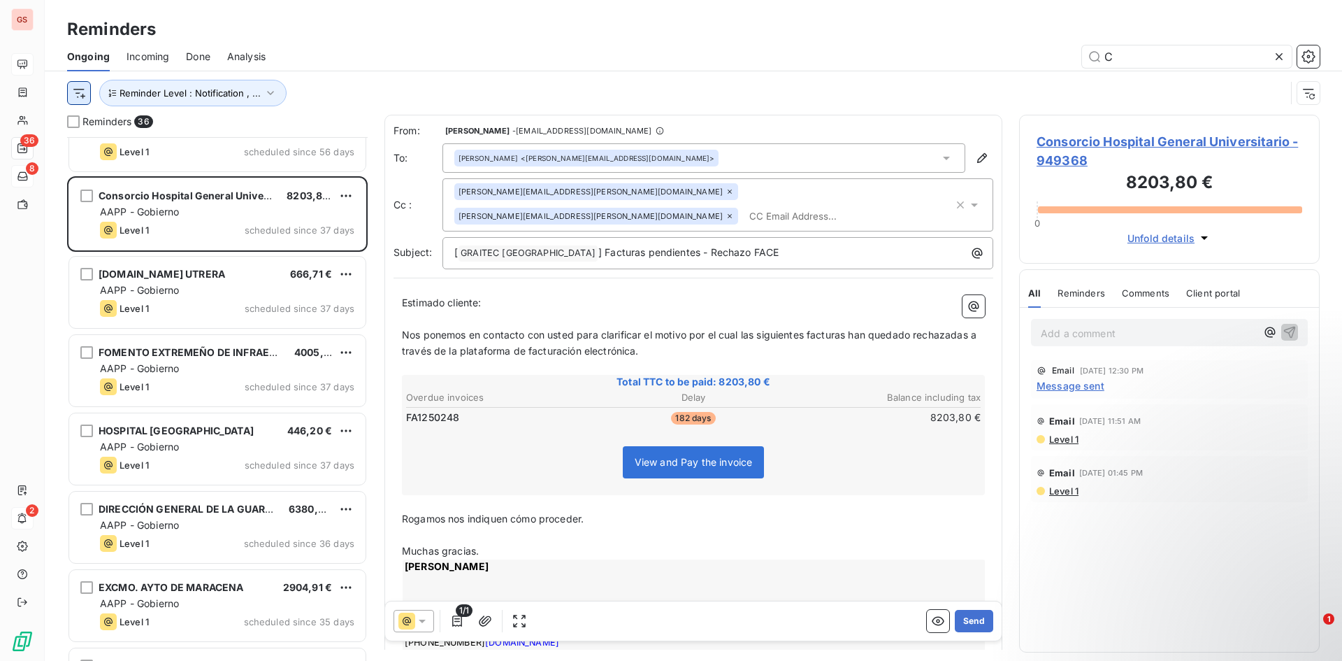
click at [85, 94] on html "GS 36 8 2 Reminders Ongoing Incoming Done Analysis C Reminder Level : Notificat…" at bounding box center [671, 330] width 1342 height 661
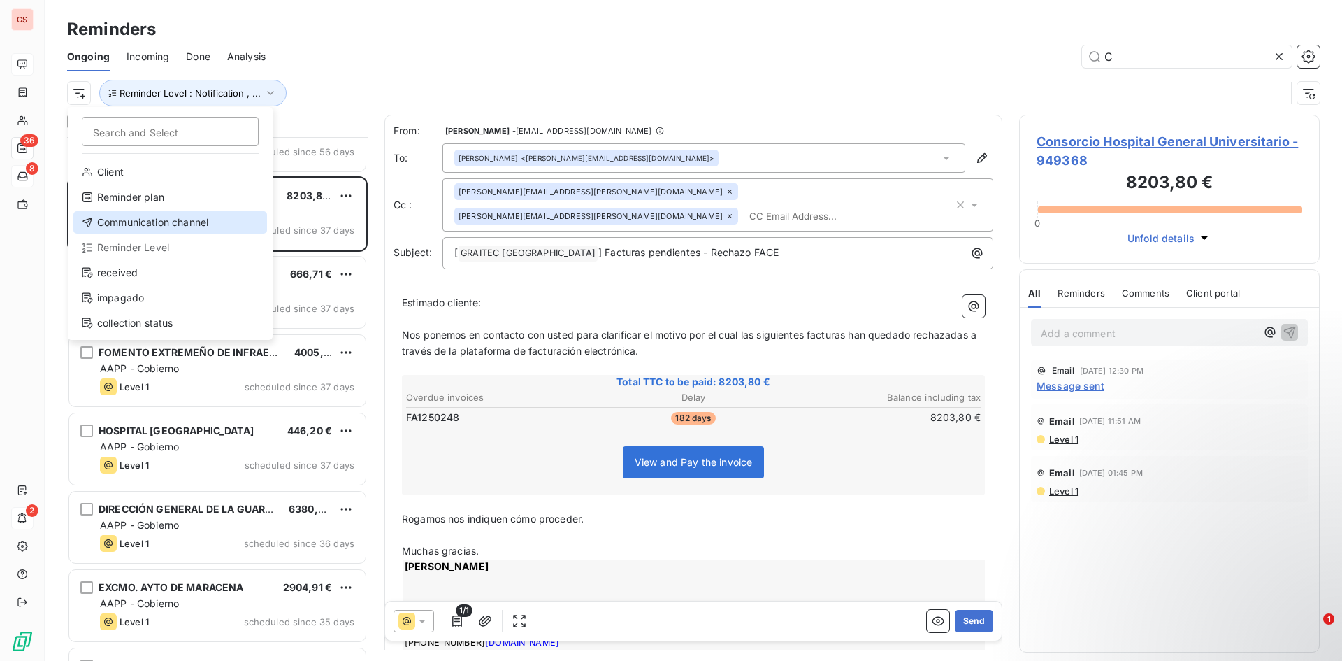
click at [164, 224] on div "Communication channel" at bounding box center [170, 222] width 194 height 22
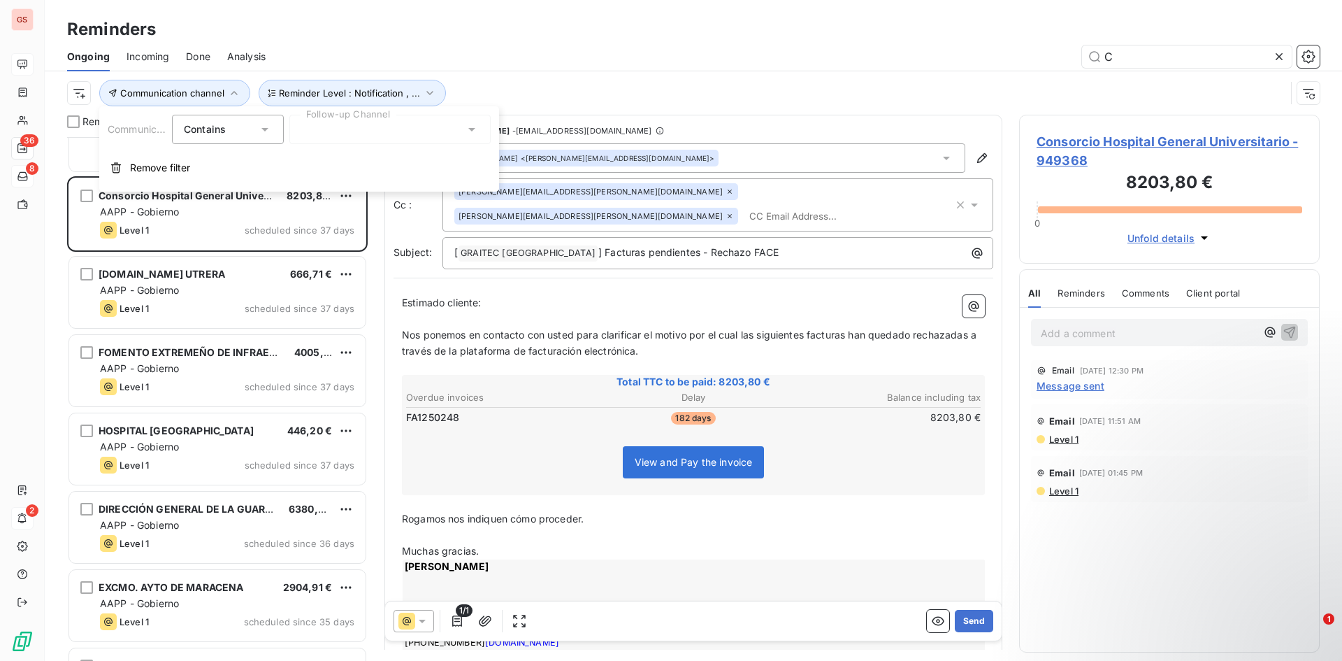
click at [340, 147] on div "Communication channel Contains is Follow-up Channel Remove filter" at bounding box center [299, 148] width 400 height 85
click at [345, 133] on div at bounding box center [389, 129] width 201 height 29
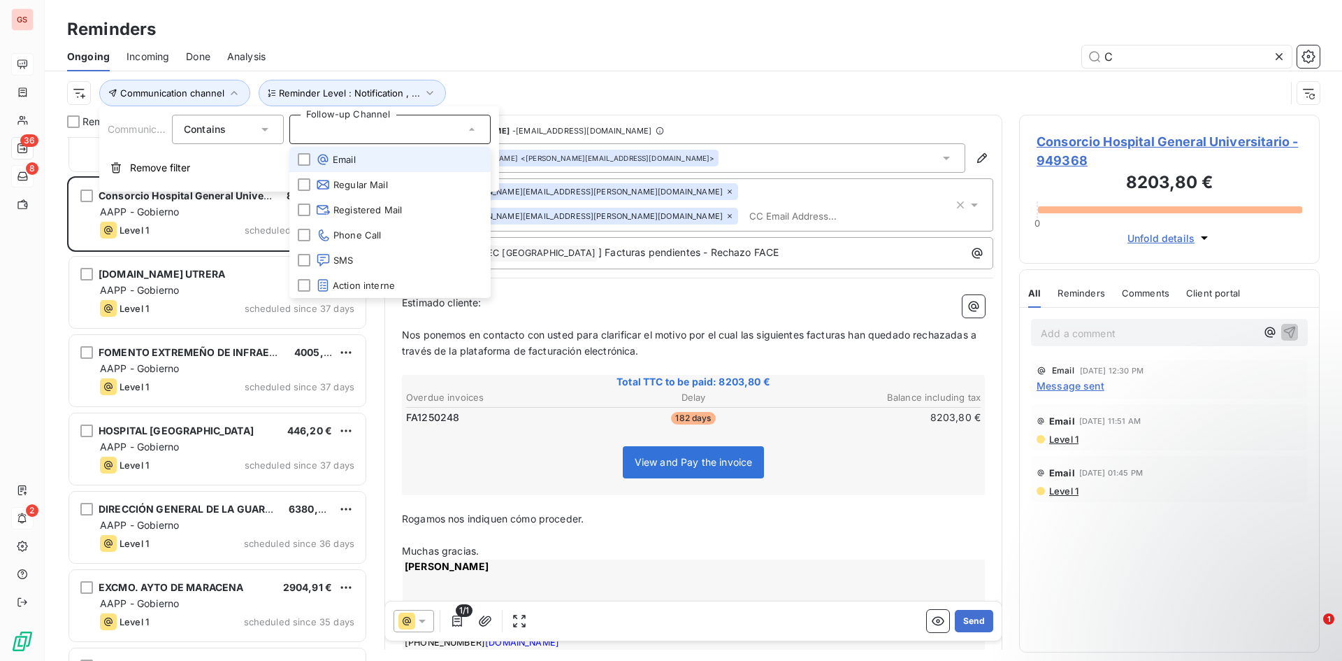
click at [346, 134] on div at bounding box center [389, 129] width 201 height 29
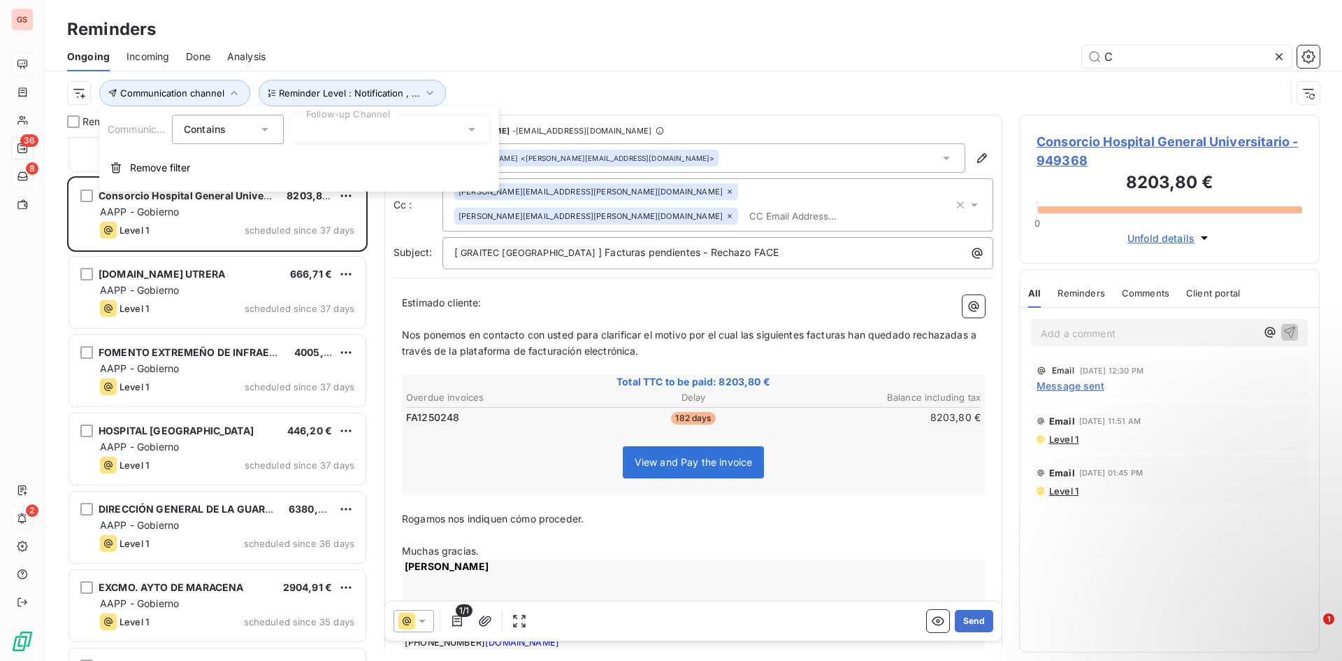
drag, startPoint x: 677, startPoint y: 92, endPoint x: 580, endPoint y: 89, distance: 96.5
click at [637, 89] on div "Communication channel Reminder Level : Notification , ..." at bounding box center [676, 93] width 1218 height 27
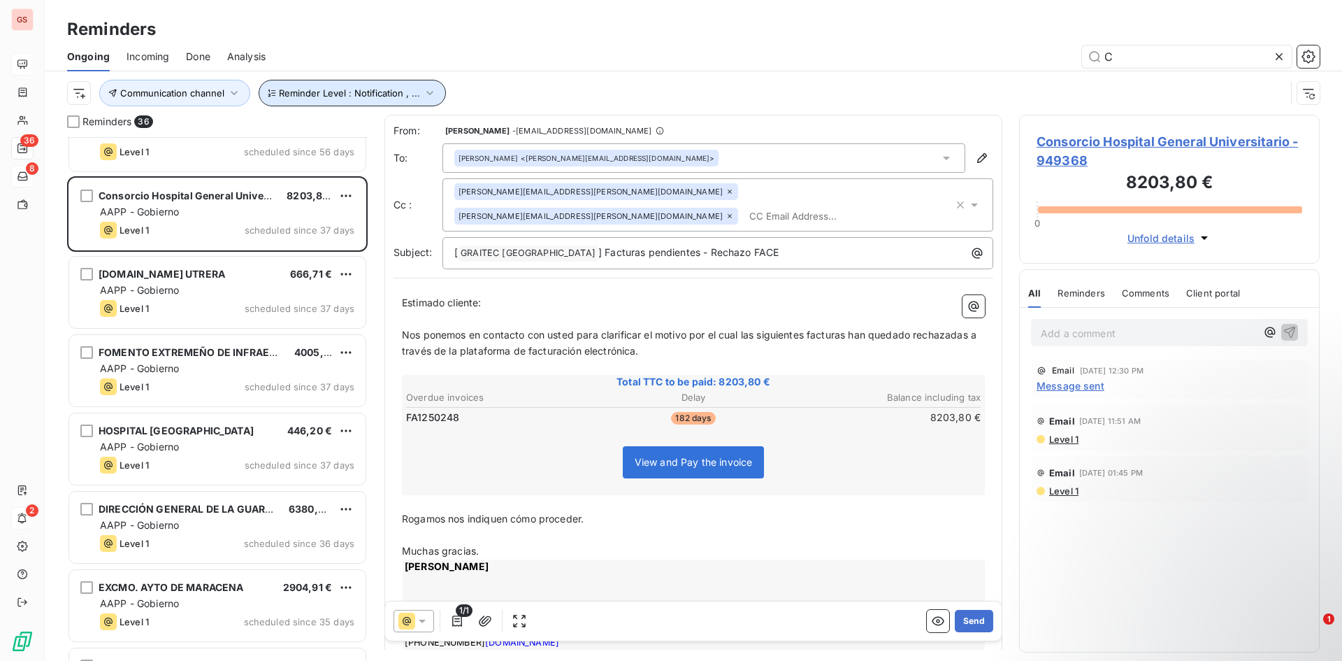
click at [410, 92] on span "Reminder Level : Notification , ..." at bounding box center [349, 92] width 141 height 11
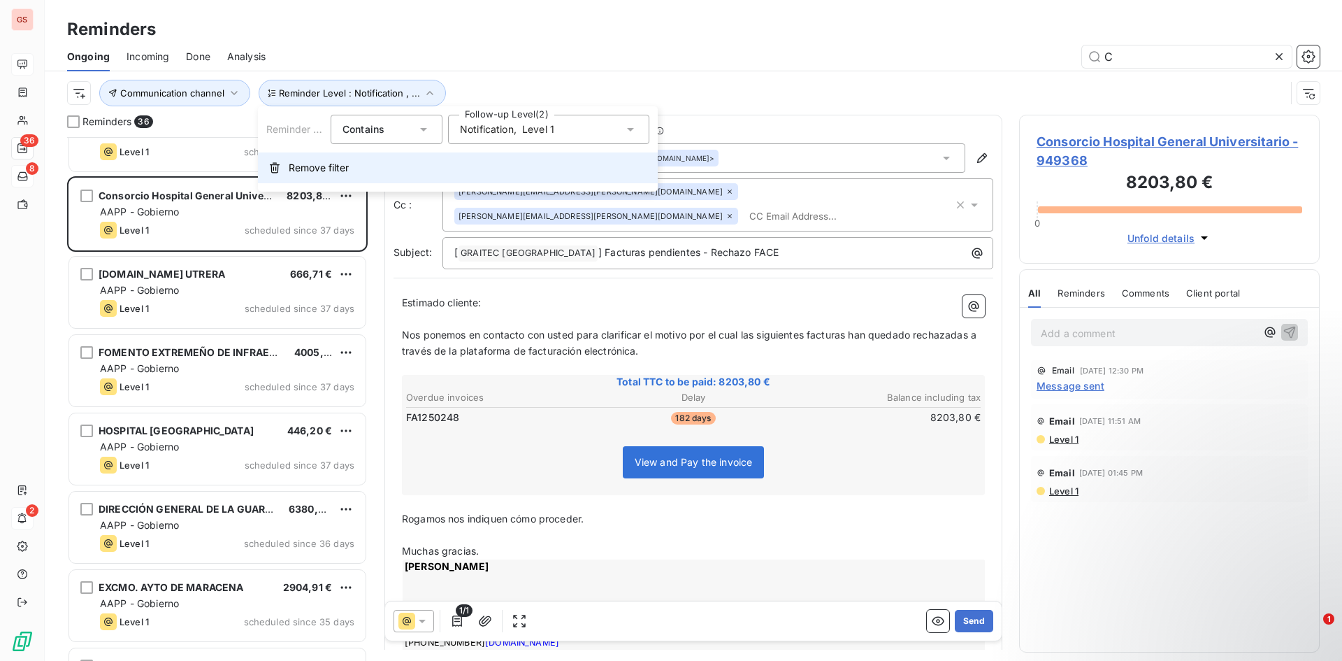
click at [368, 166] on button "Remove filter" at bounding box center [458, 167] width 400 height 31
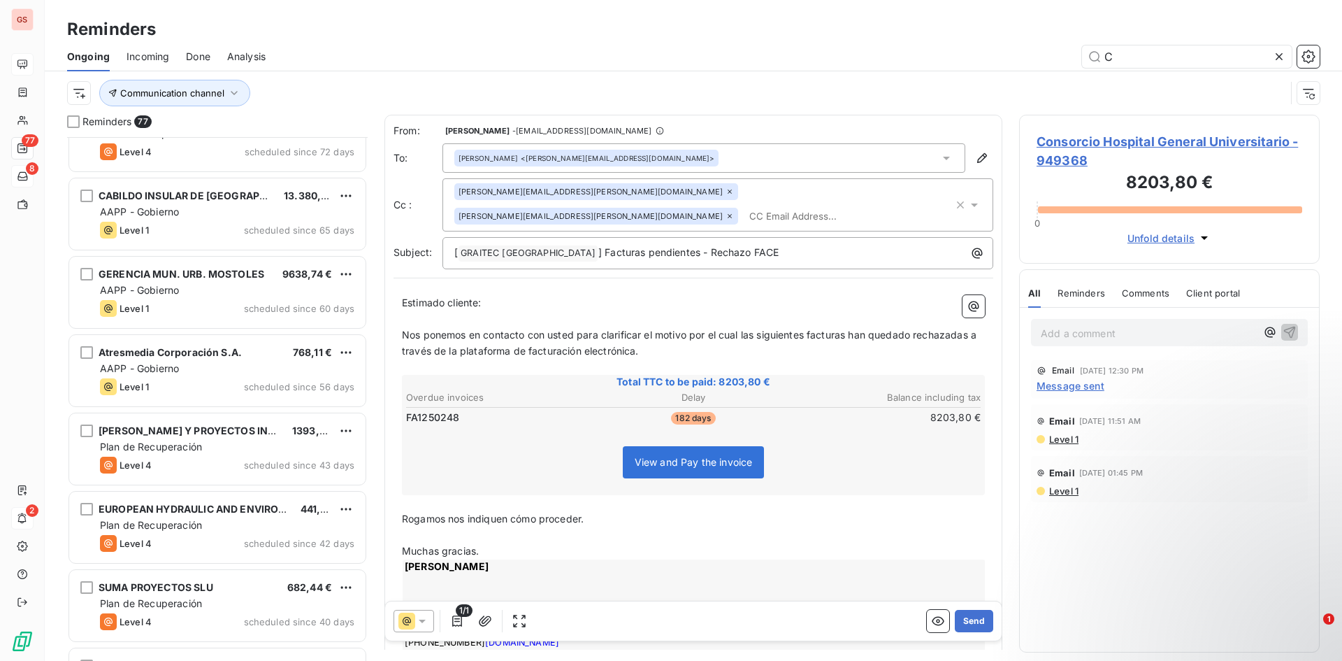
click at [91, 89] on div "Communication channel" at bounding box center [676, 93] width 1218 height 27
click at [81, 104] on div "Communication channel" at bounding box center [676, 93] width 1218 height 27
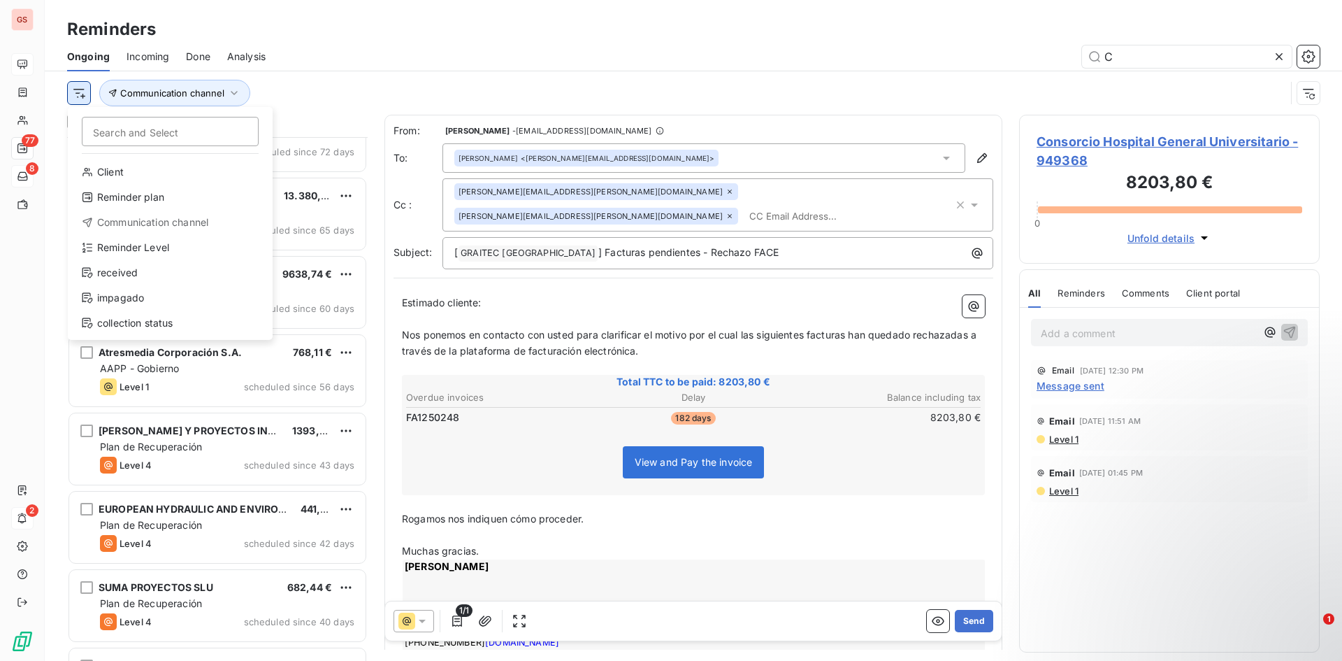
click at [78, 96] on html "GS 77 8 2 Reminders Ongoing Incoming Done Analysis C Search and Select Client R…" at bounding box center [671, 330] width 1342 height 661
click at [153, 205] on div "Reminder plan" at bounding box center [170, 197] width 194 height 22
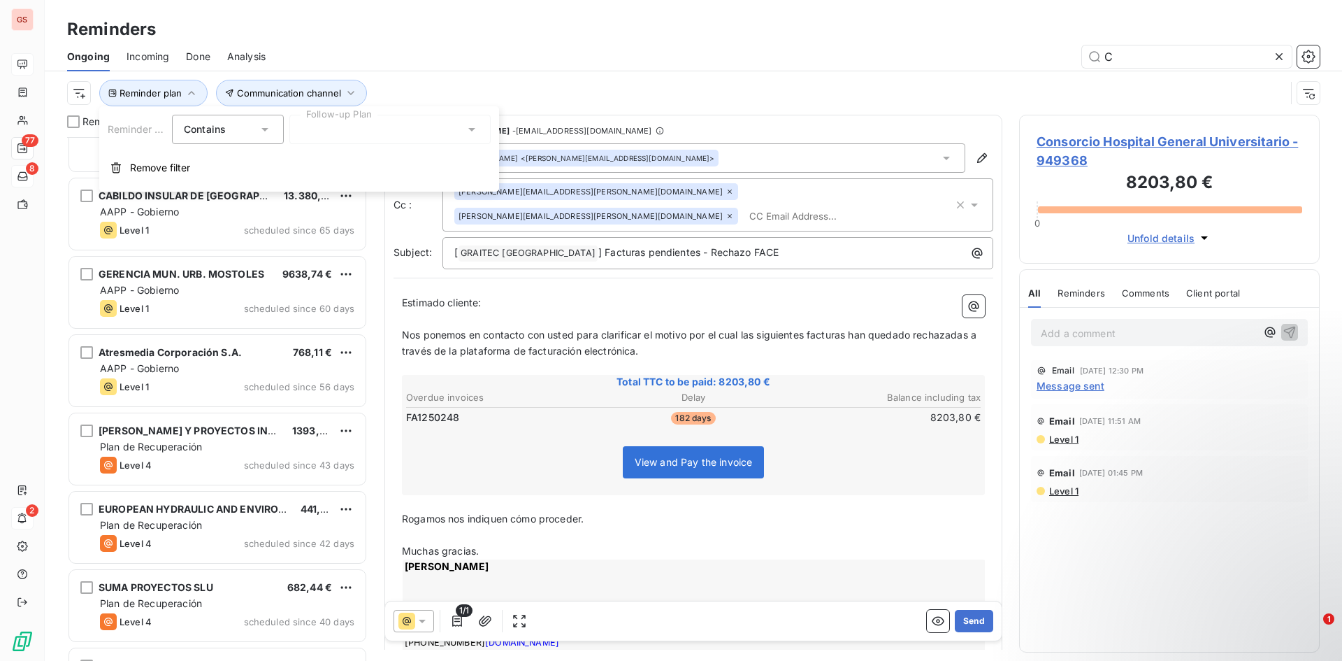
click at [356, 131] on div at bounding box center [389, 129] width 201 height 29
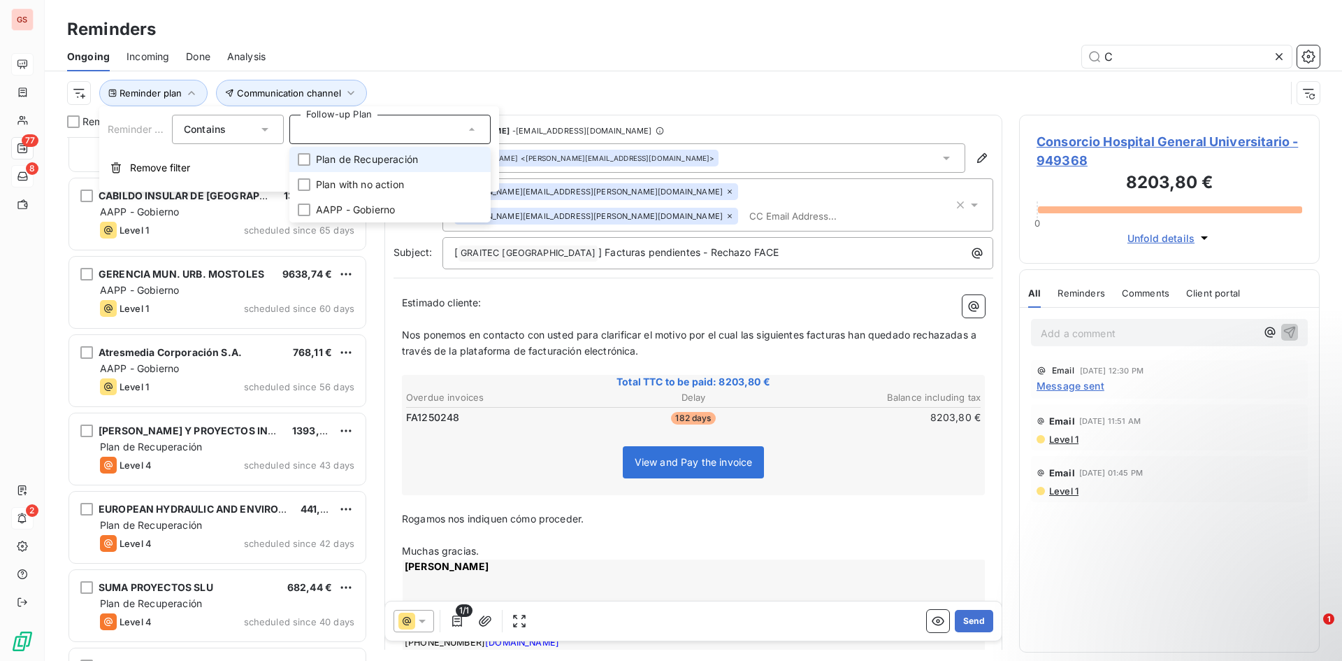
click at [352, 170] on li "Plan de Recuperación" at bounding box center [389, 159] width 201 height 25
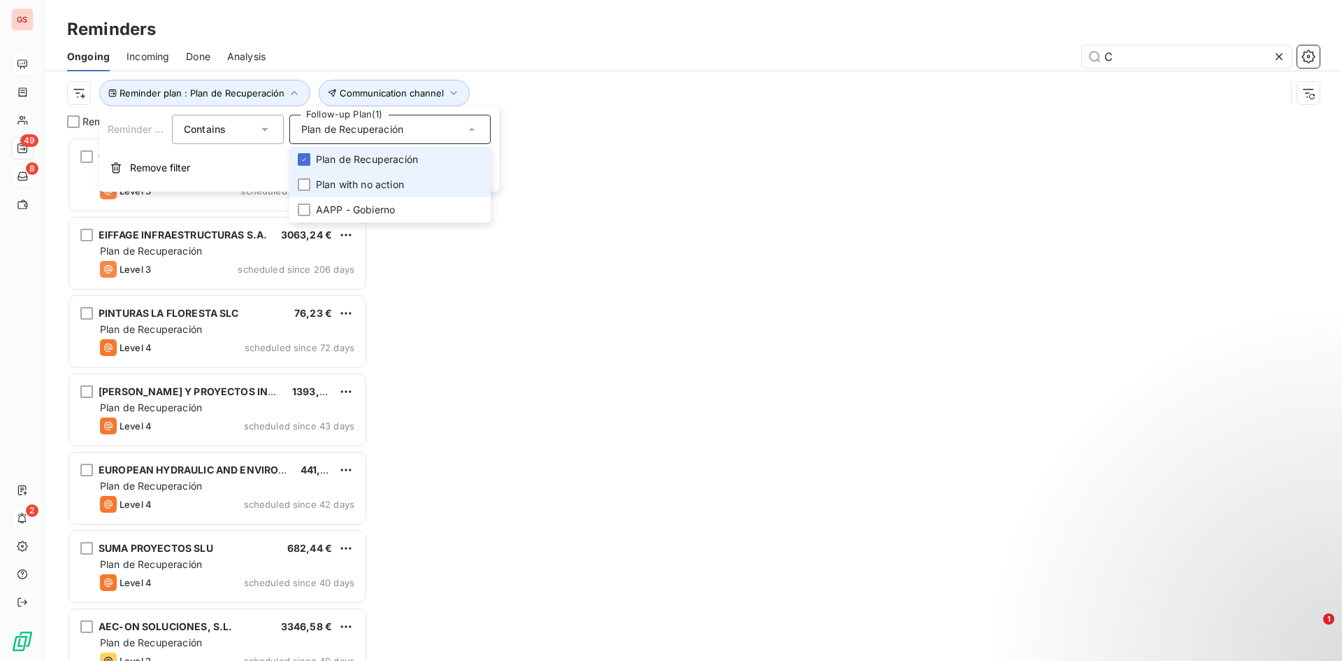
scroll to position [513, 290]
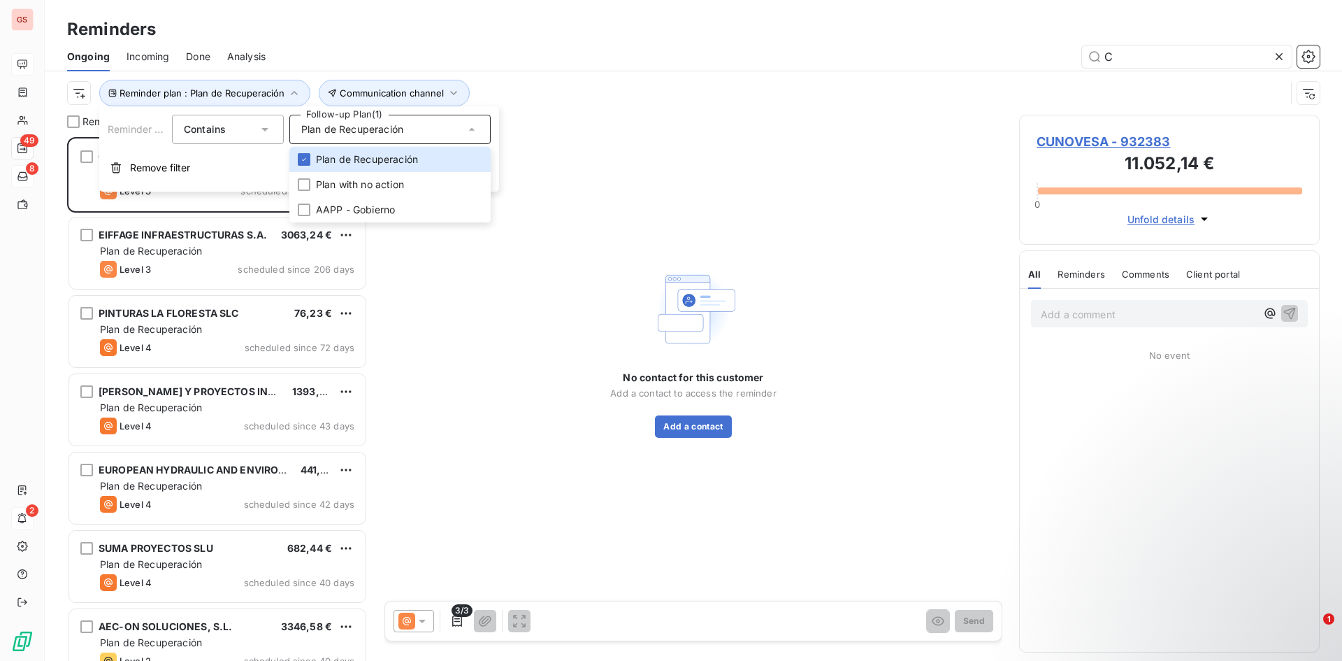
click at [590, 103] on div "Reminder plan : Plan de Recuperación Communication channel" at bounding box center [676, 93] width 1218 height 27
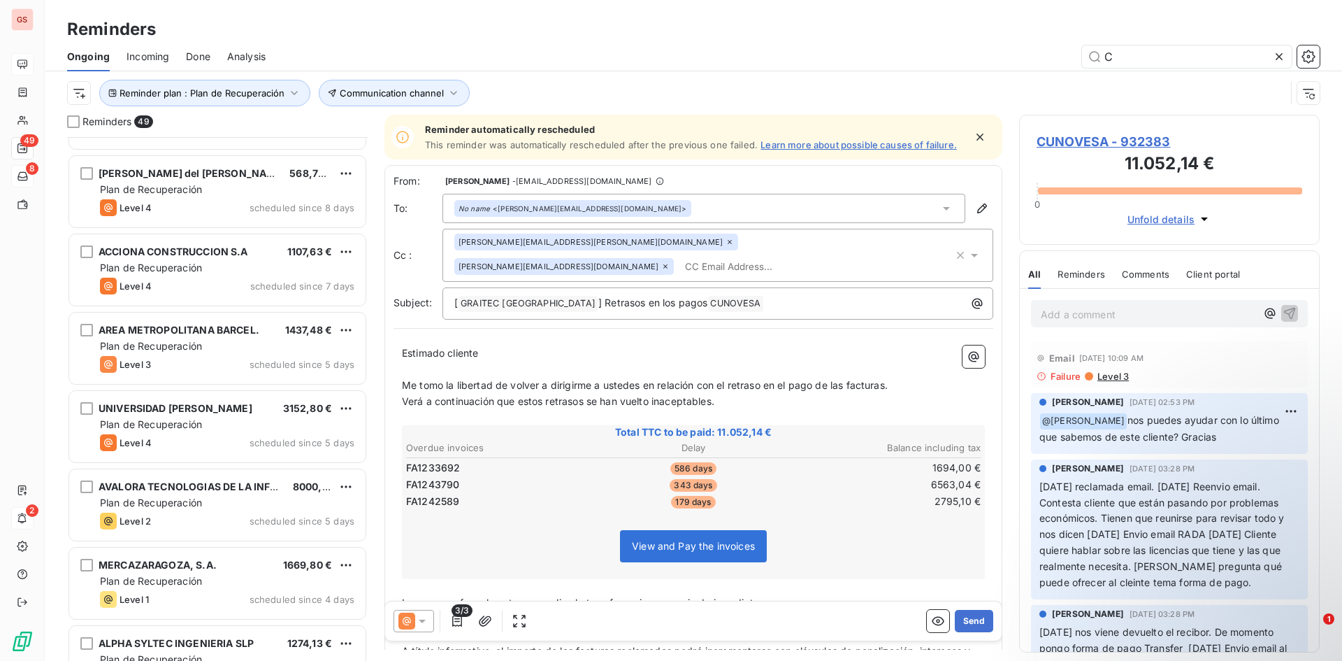
scroll to position [2657, 0]
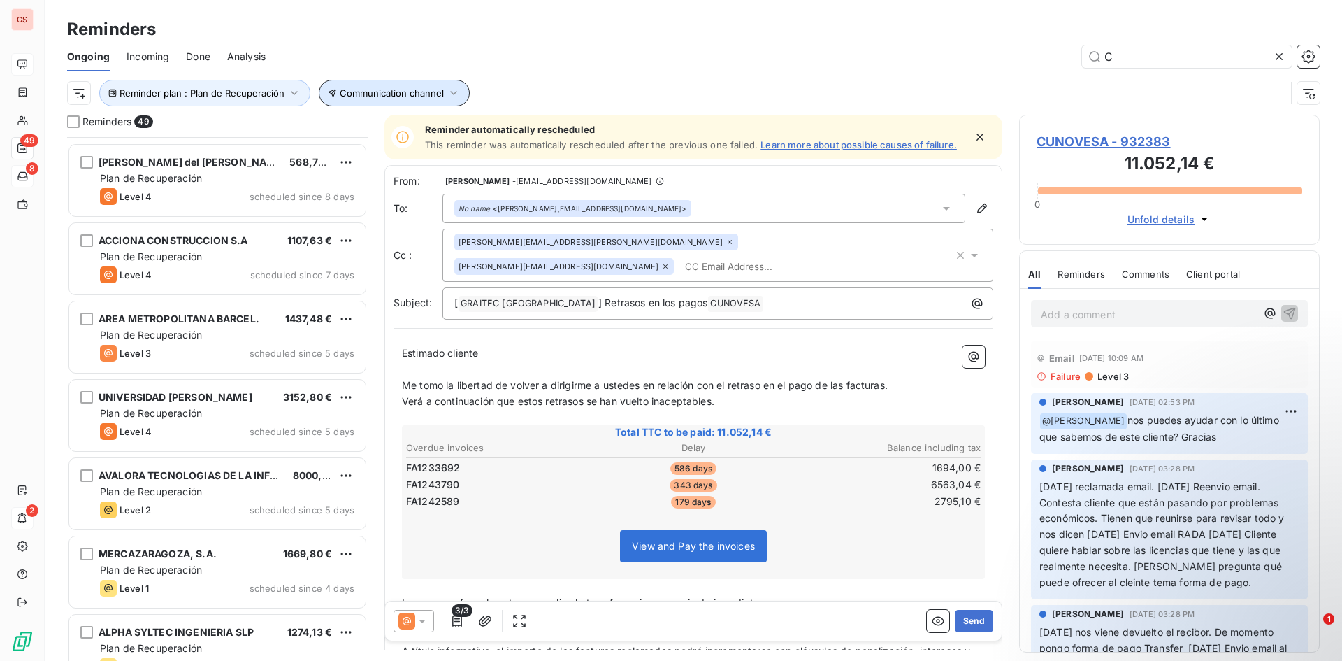
click at [389, 94] on span "Communication channel" at bounding box center [392, 92] width 104 height 11
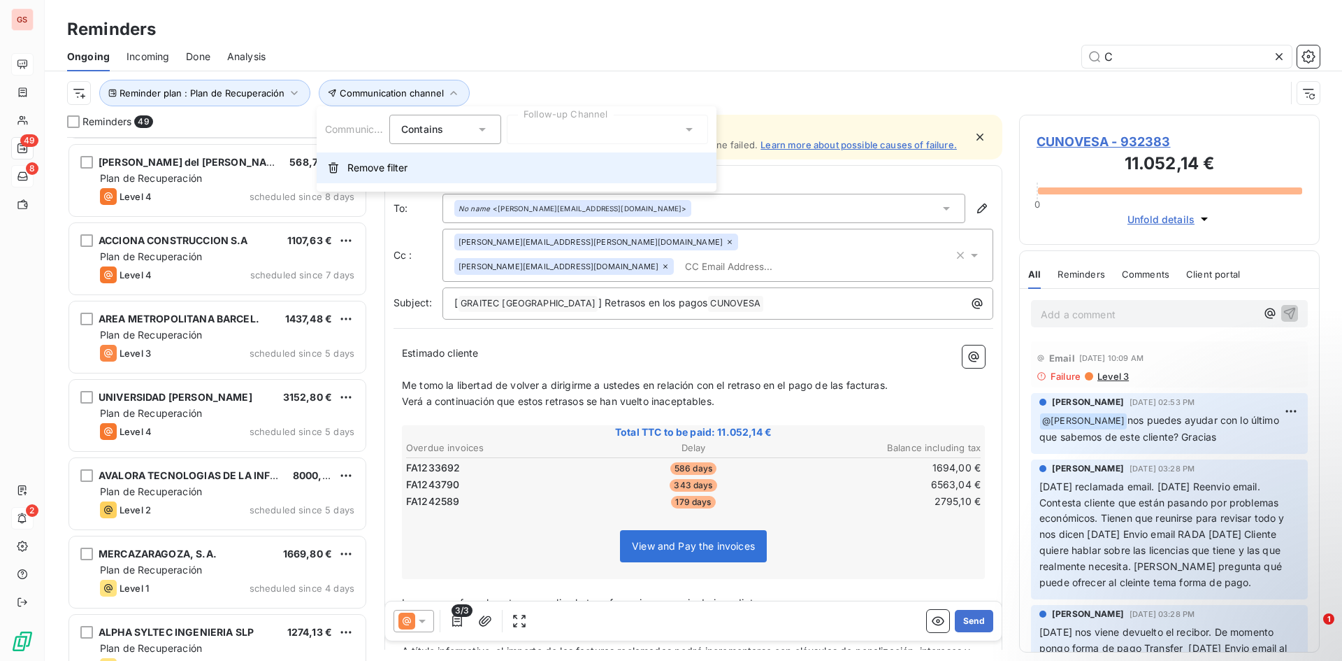
click at [425, 159] on button "Remove filter" at bounding box center [517, 167] width 400 height 31
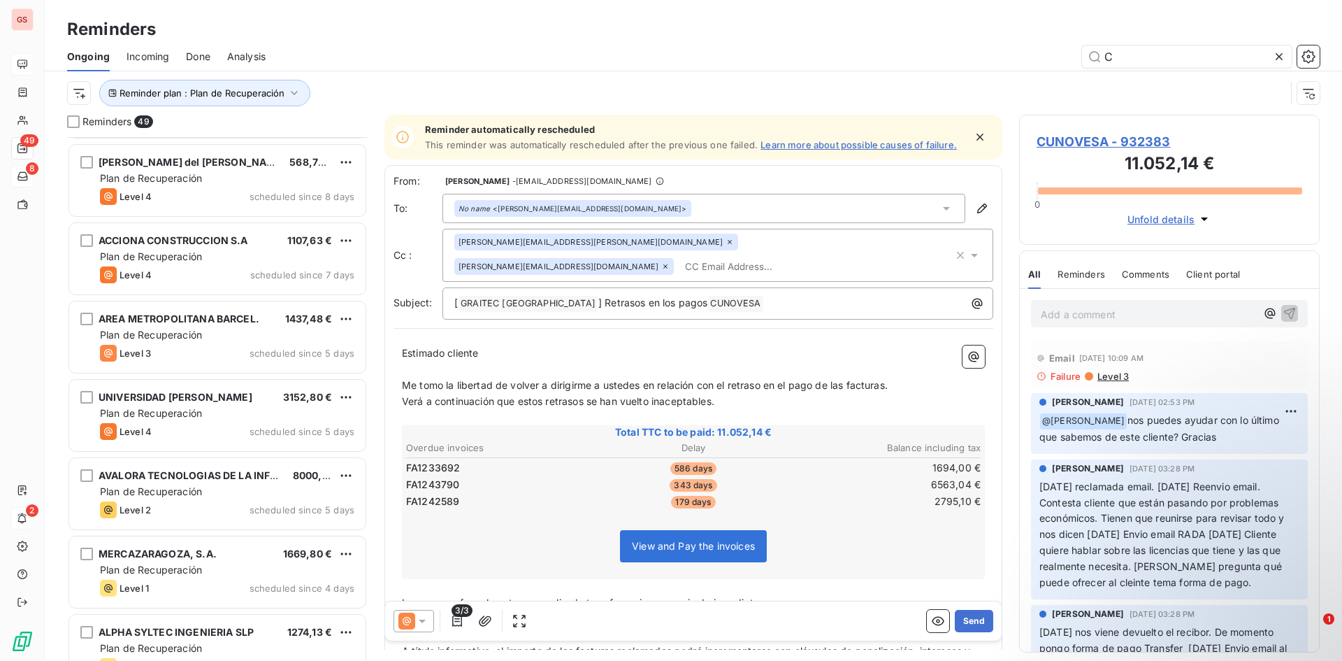
click at [91, 89] on div "Reminder plan : Plan de Recuperación" at bounding box center [676, 93] width 1218 height 27
click at [84, 89] on html "GS 49 8 2 Reminders Ongoing Incoming Done Analysis C Reminder plan : Plan de Re…" at bounding box center [671, 330] width 1342 height 661
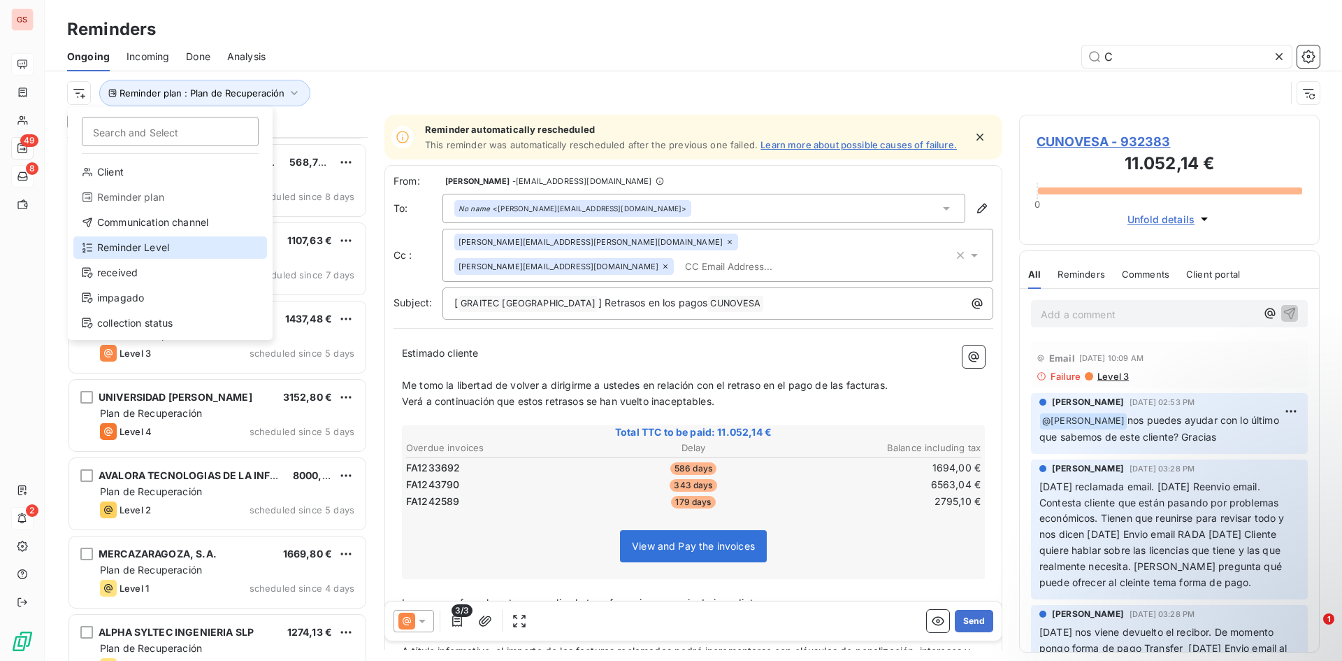
click at [164, 240] on div "Reminder Level" at bounding box center [170, 247] width 194 height 22
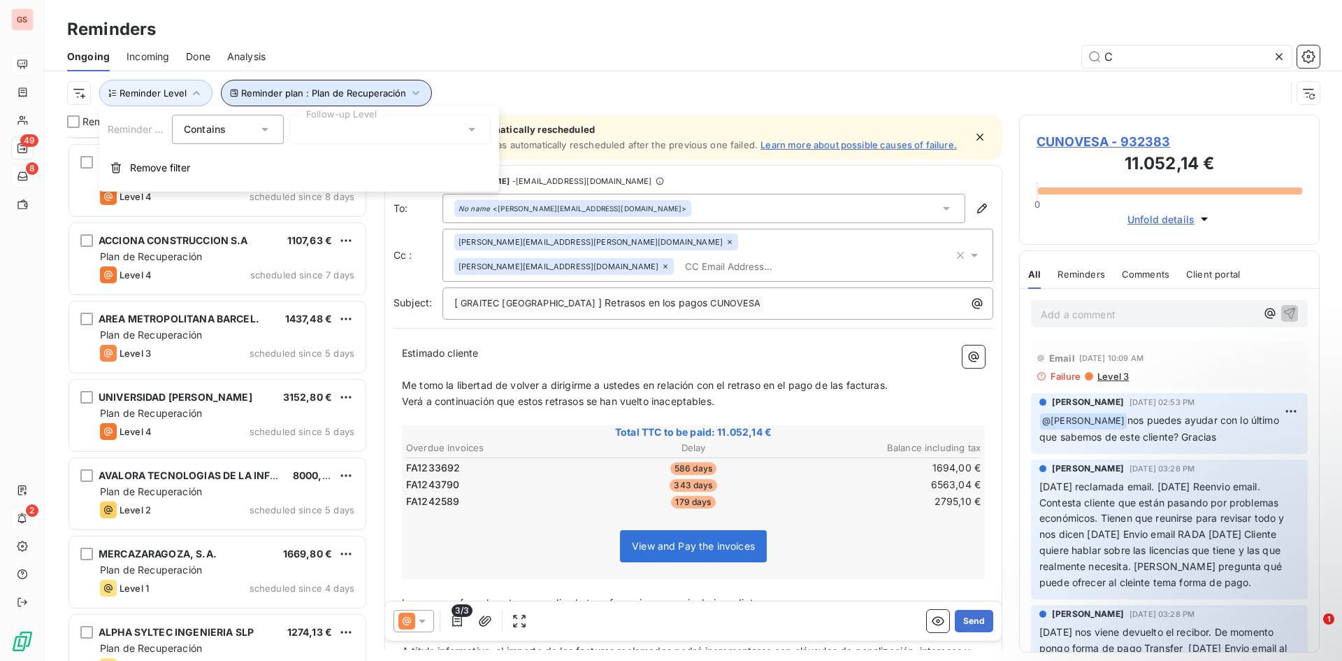
click at [366, 93] on span "Reminder plan : Plan de Recuperación" at bounding box center [323, 92] width 165 height 11
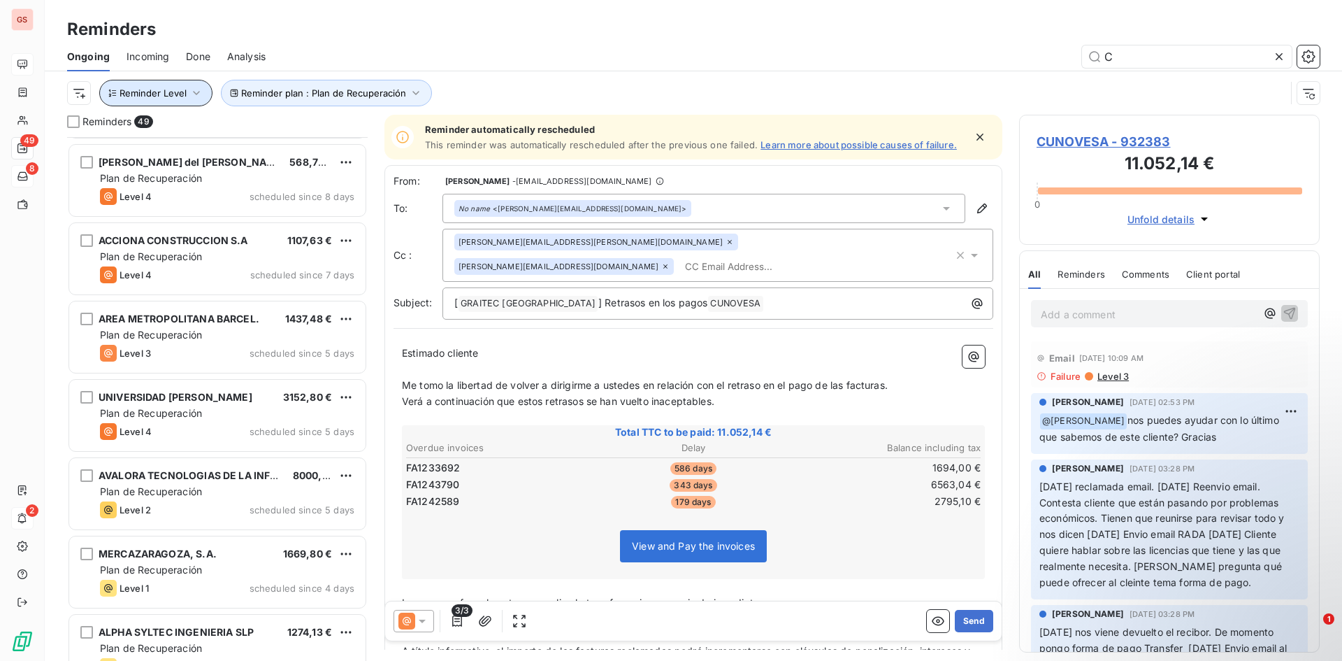
click at [184, 96] on span "Reminder Level" at bounding box center [153, 92] width 67 height 11
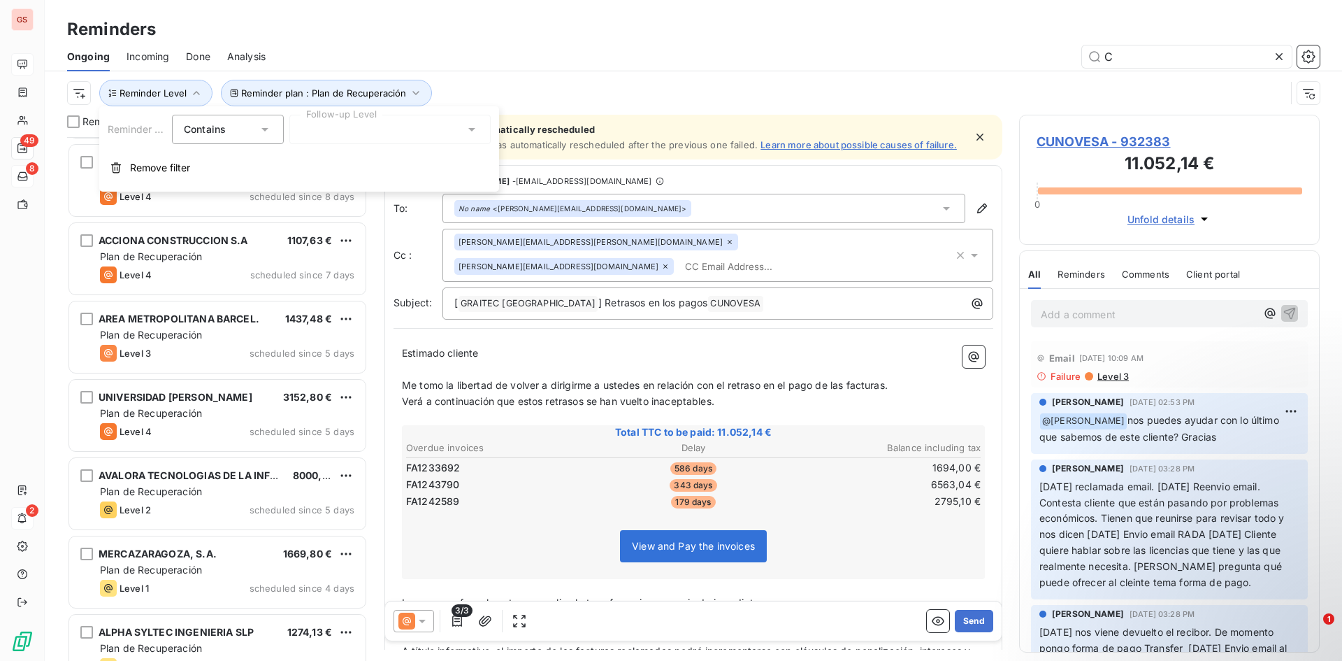
click at [324, 128] on div at bounding box center [389, 129] width 201 height 29
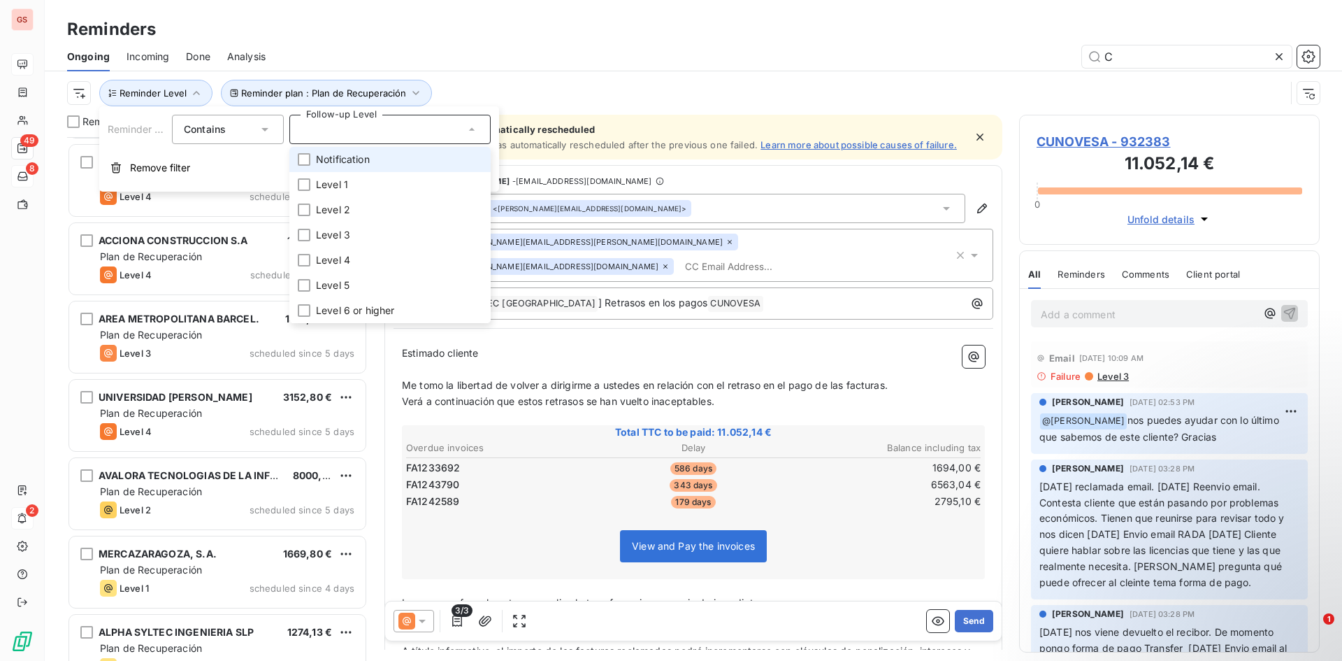
click at [342, 164] on span "Notification" at bounding box center [343, 159] width 54 height 14
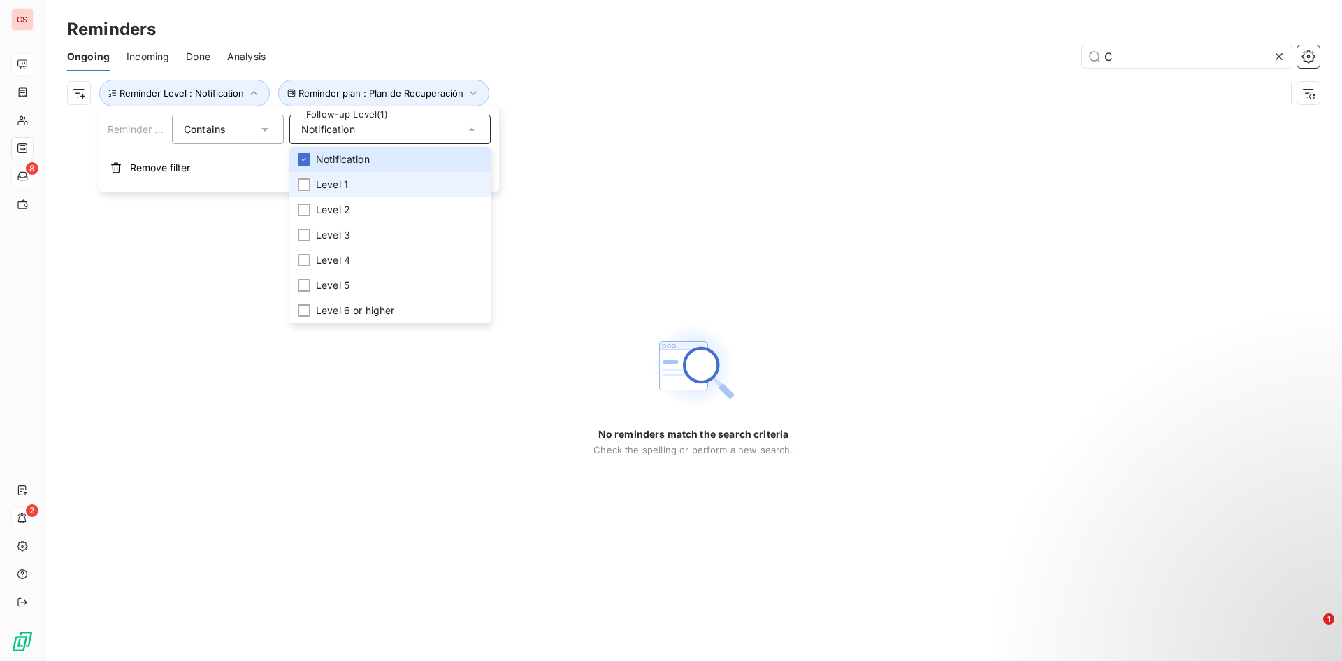
click at [340, 175] on li "Level 1" at bounding box center [389, 184] width 201 height 25
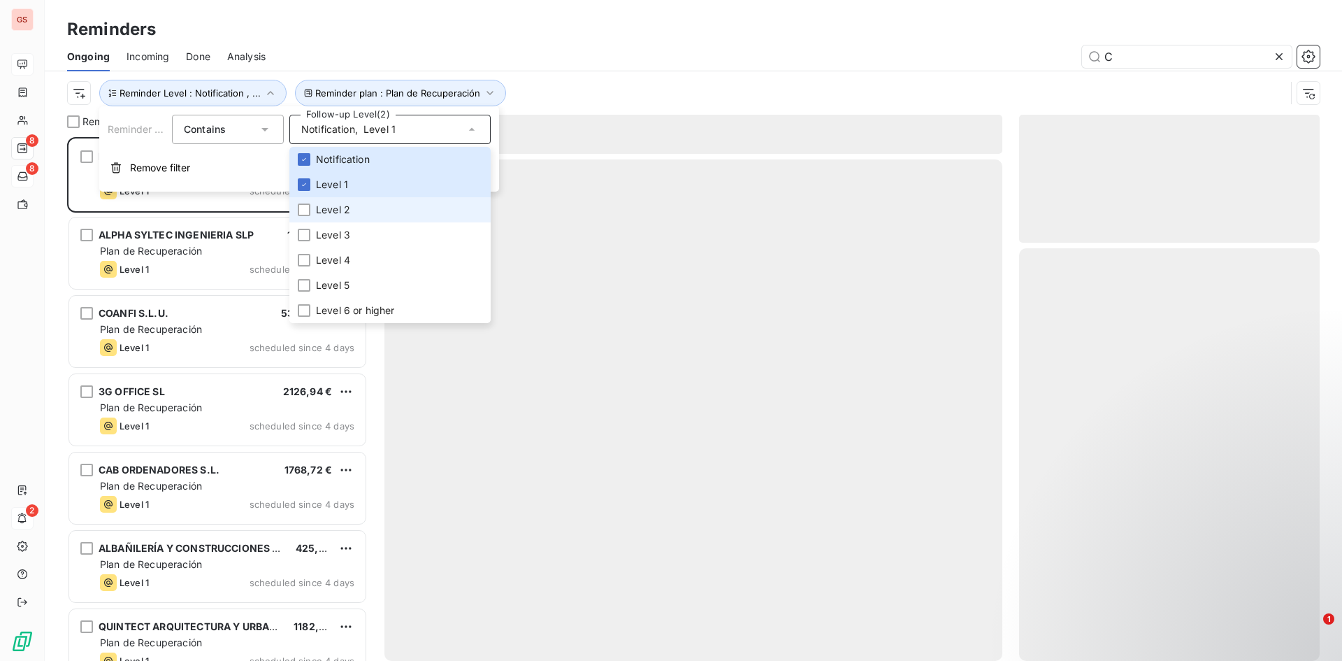
click at [337, 202] on li "Level 2" at bounding box center [389, 209] width 201 height 25
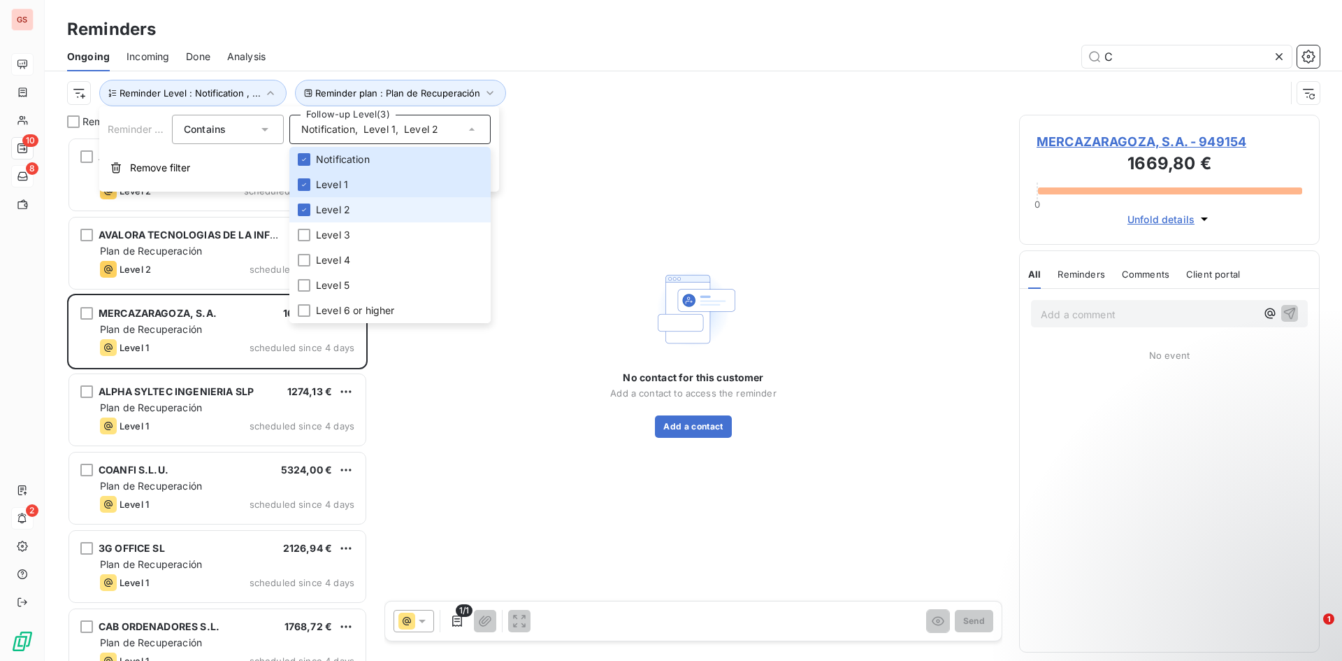
scroll to position [513, 290]
click at [559, 77] on div "Reminder plan : Plan de Recuperación Reminder Level : Notification , ..." at bounding box center [693, 92] width 1253 height 43
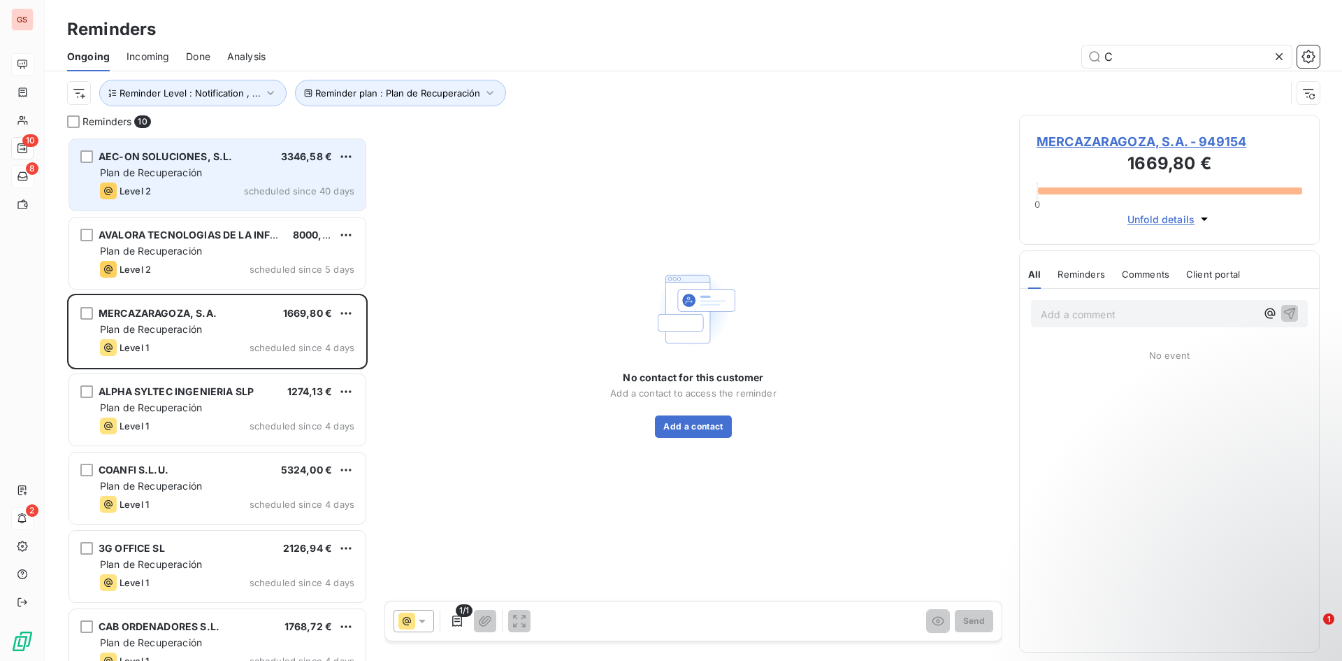
click at [143, 172] on span "Plan de Recuperación" at bounding box center [151, 172] width 102 height 12
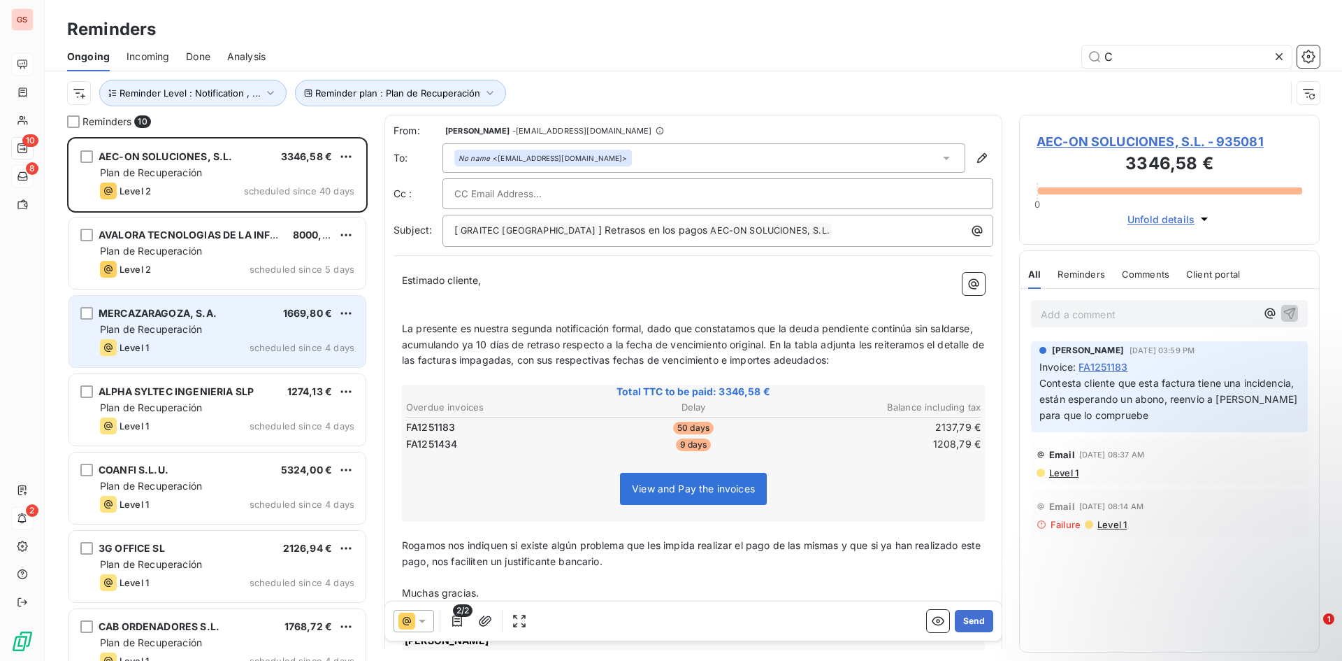
click at [207, 335] on div "Plan de Recuperación" at bounding box center [227, 329] width 254 height 14
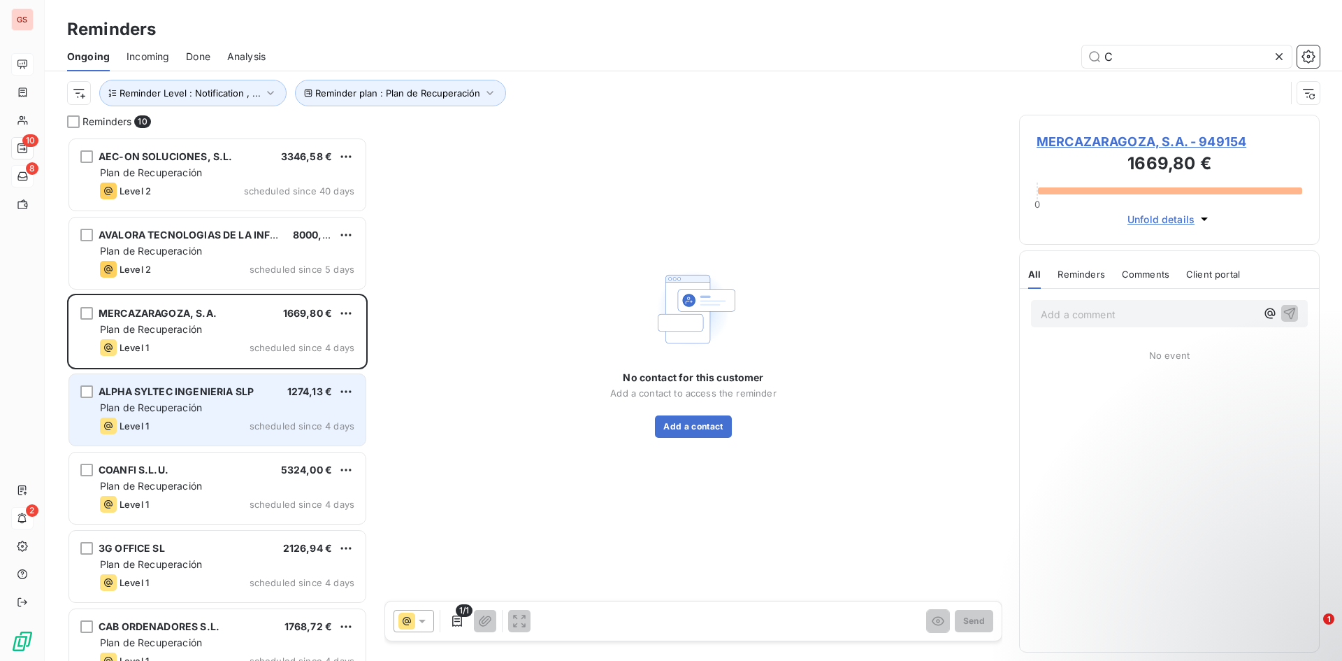
click at [238, 396] on span "ALPHA SYLTEC INGENIERIA SLP" at bounding box center [176, 391] width 155 height 12
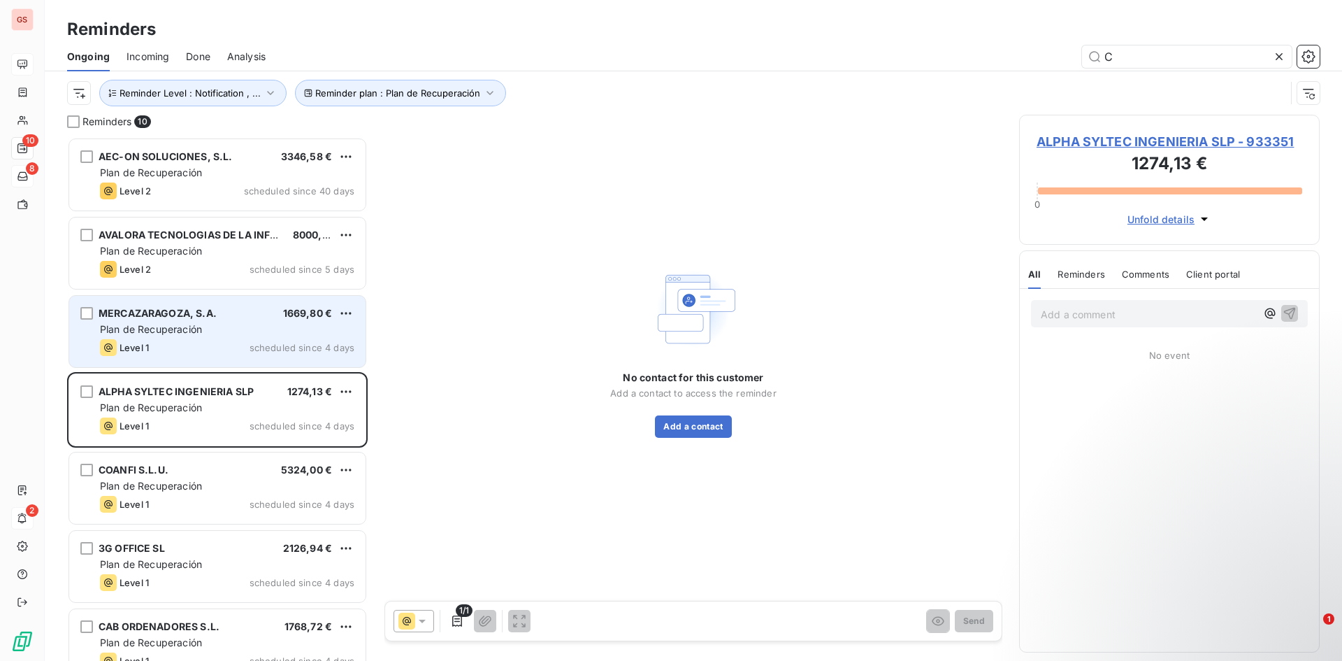
click at [255, 354] on div "Level 1 scheduled since 4 days" at bounding box center [227, 347] width 254 height 17
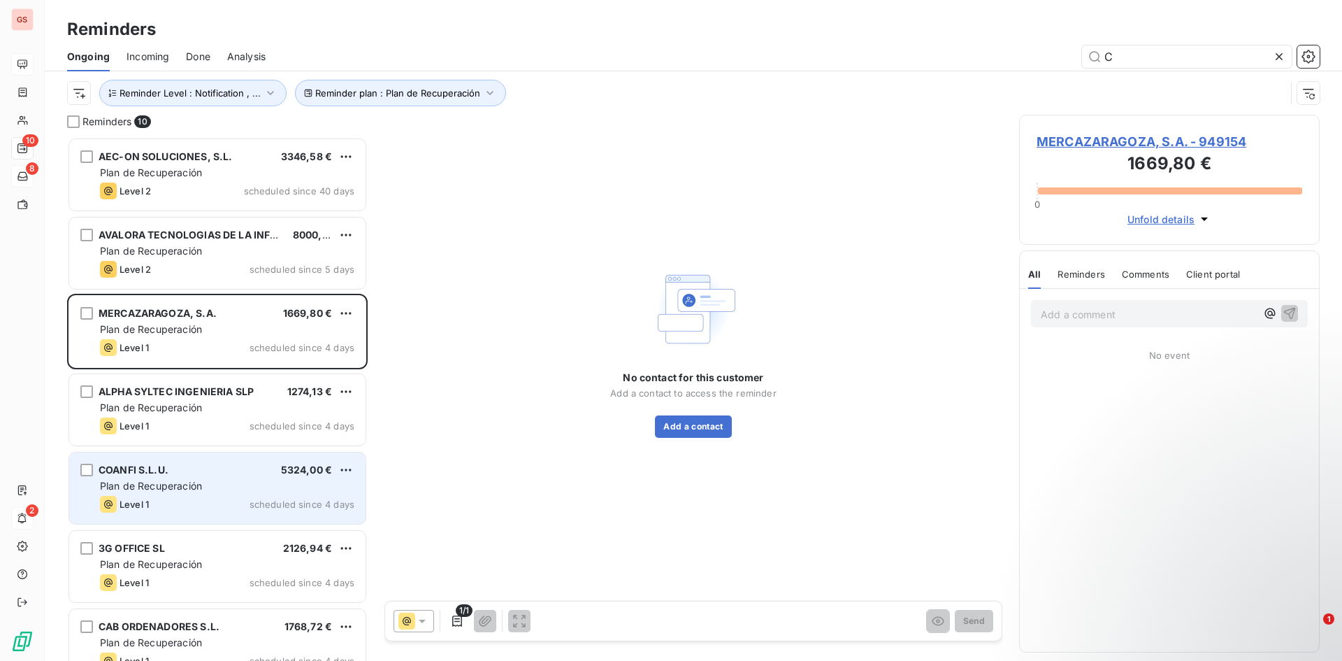
click at [251, 474] on div "COANFI S.L.U. 5324,00 €" at bounding box center [227, 469] width 254 height 13
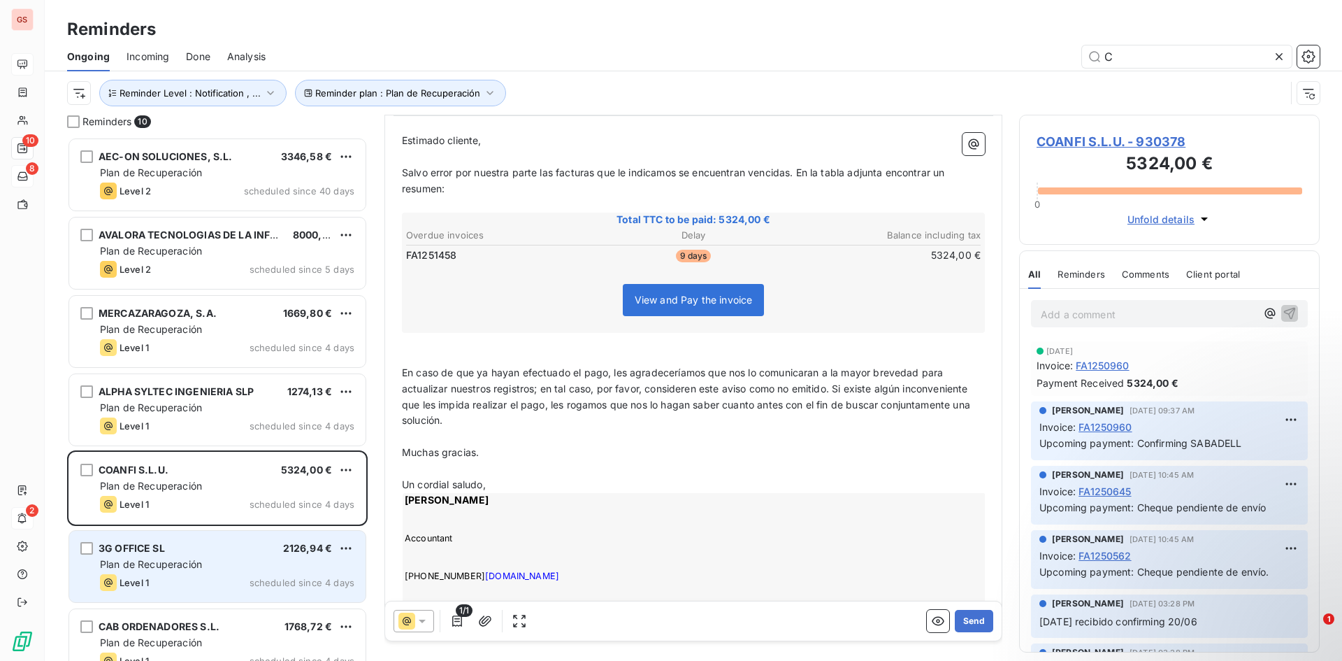
click at [207, 547] on div "3G OFFICE SL 2126,94 €" at bounding box center [227, 548] width 254 height 13
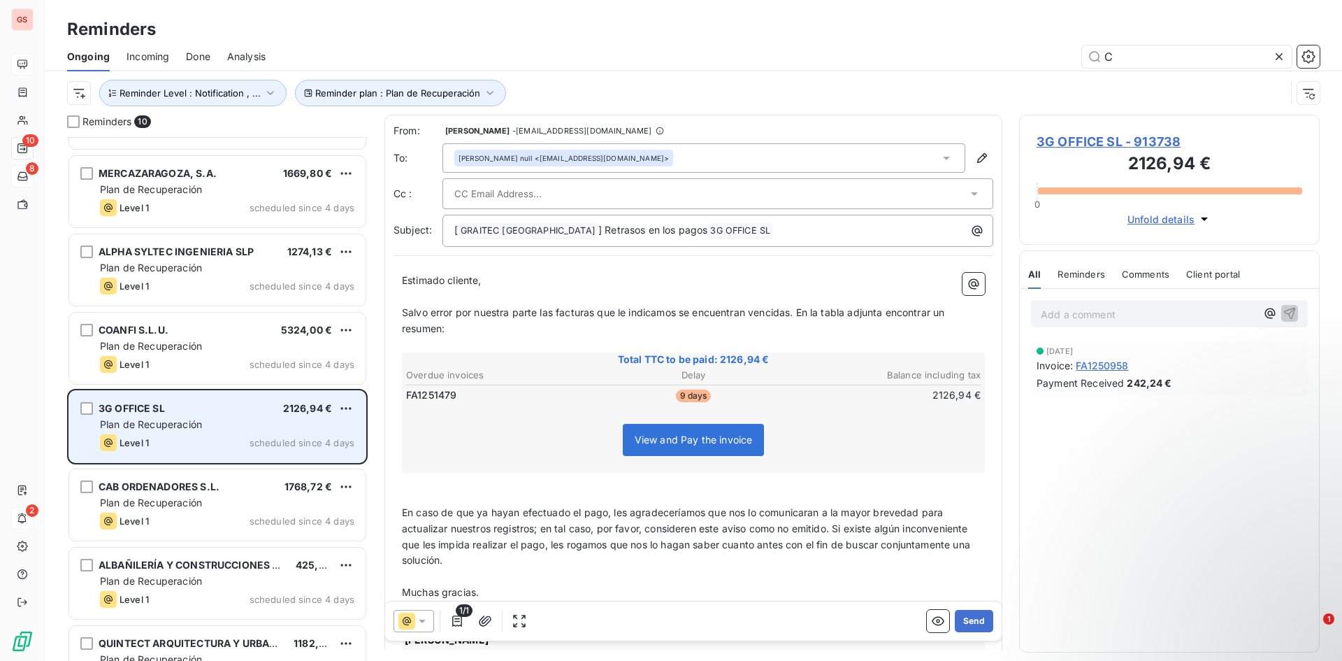
scroll to position [260, 0]
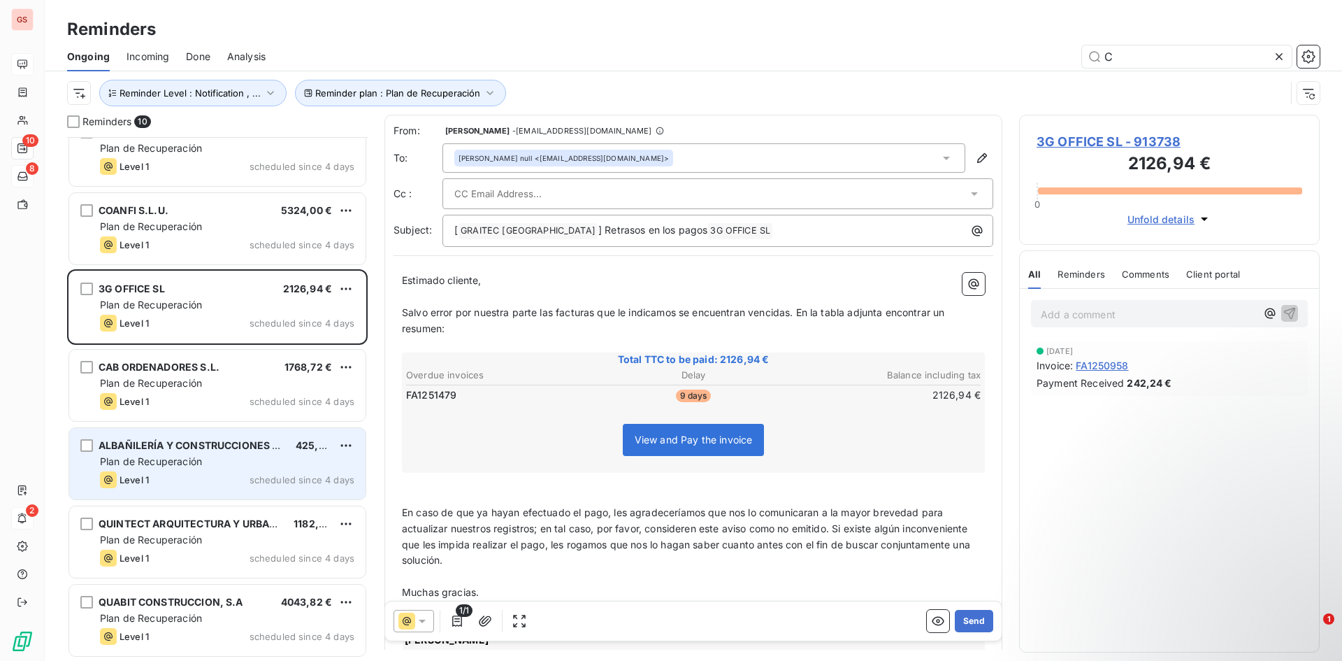
click at [261, 440] on span "ALBAÑILERÍA Y CONSTRUCCIONES CEYVE S.L." at bounding box center [213, 445] width 229 height 12
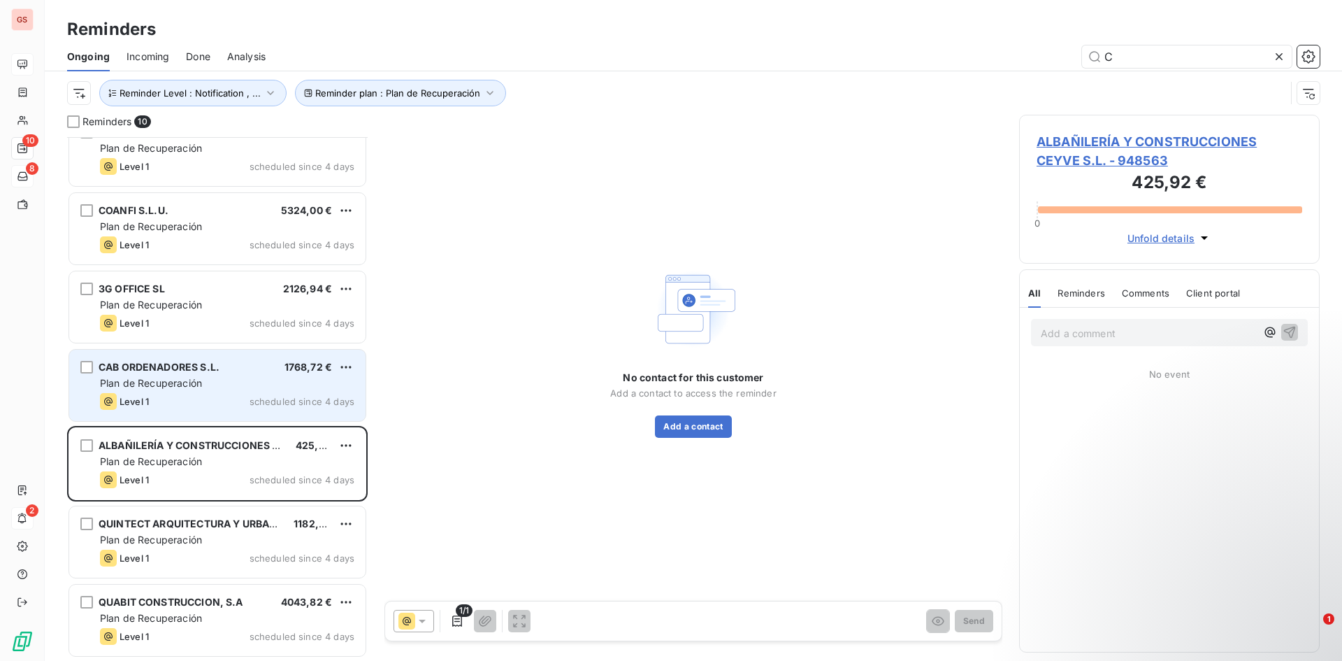
click at [245, 393] on div "Level 1 scheduled since 4 days" at bounding box center [227, 401] width 254 height 17
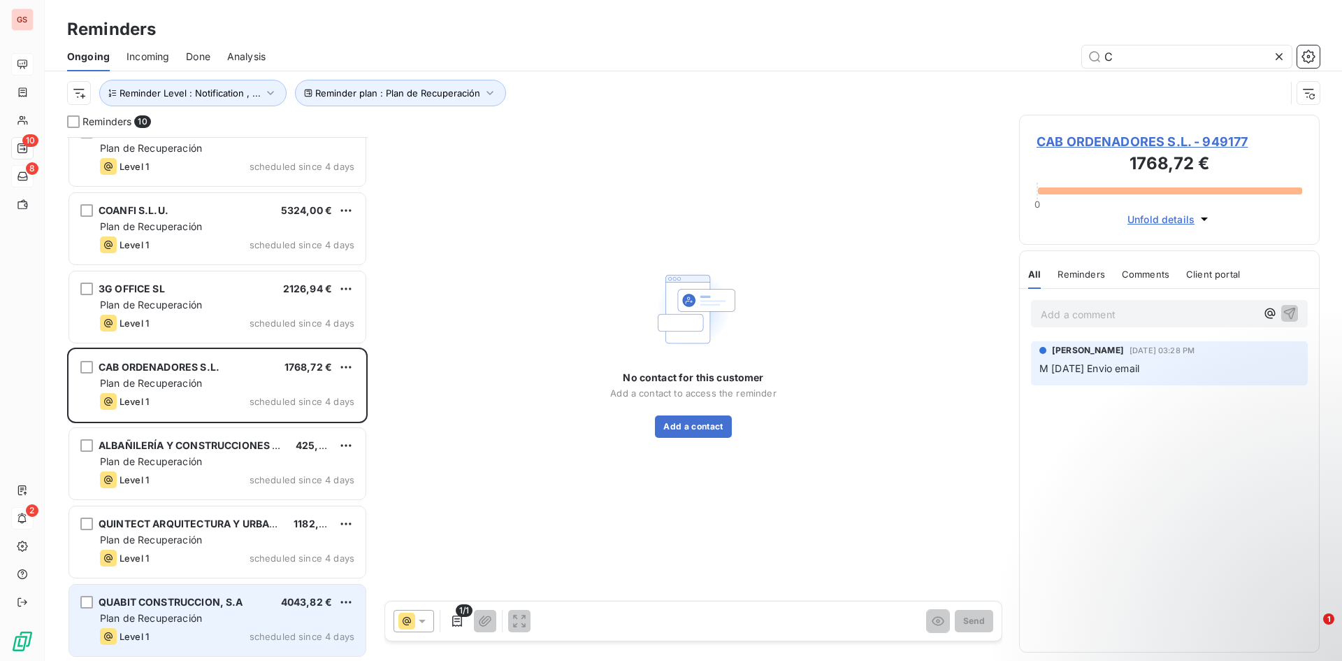
click at [265, 610] on div "QUABIT CONSTRUCCION, S.A 4043,82 € Plan de Recuperación Level 1 scheduled since…" at bounding box center [217, 619] width 296 height 71
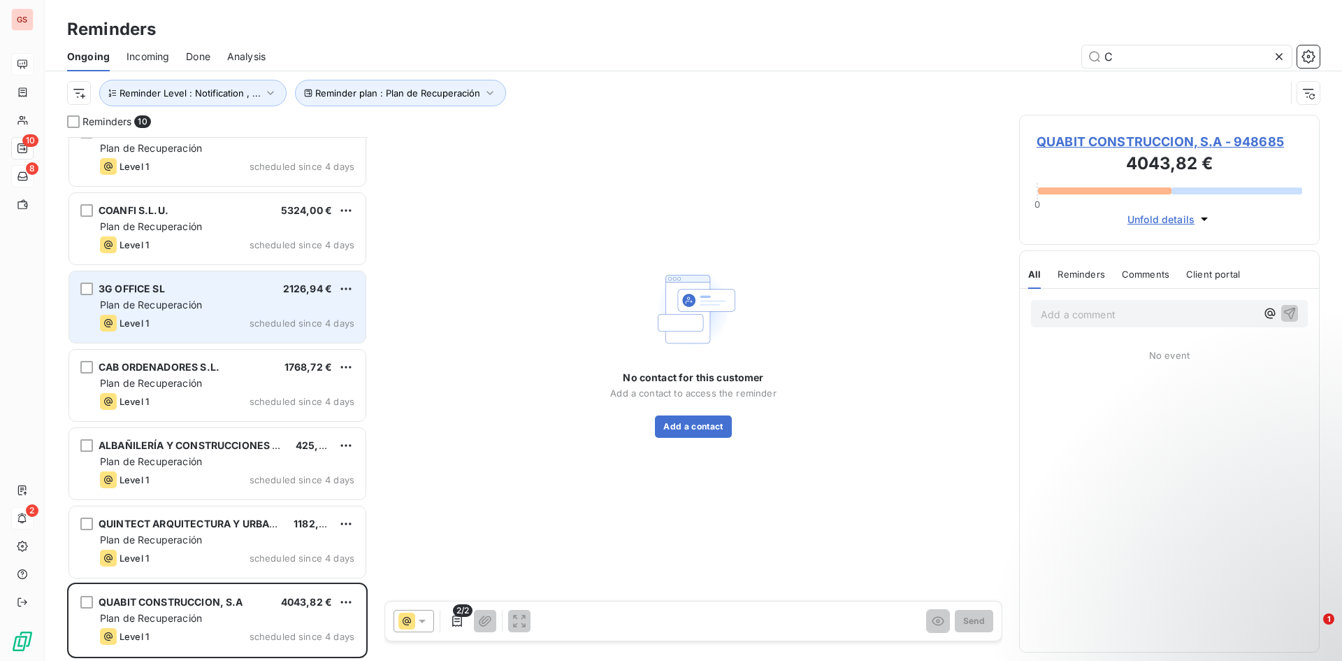
click at [243, 319] on div "Level 1 scheduled since 4 days" at bounding box center [227, 323] width 254 height 17
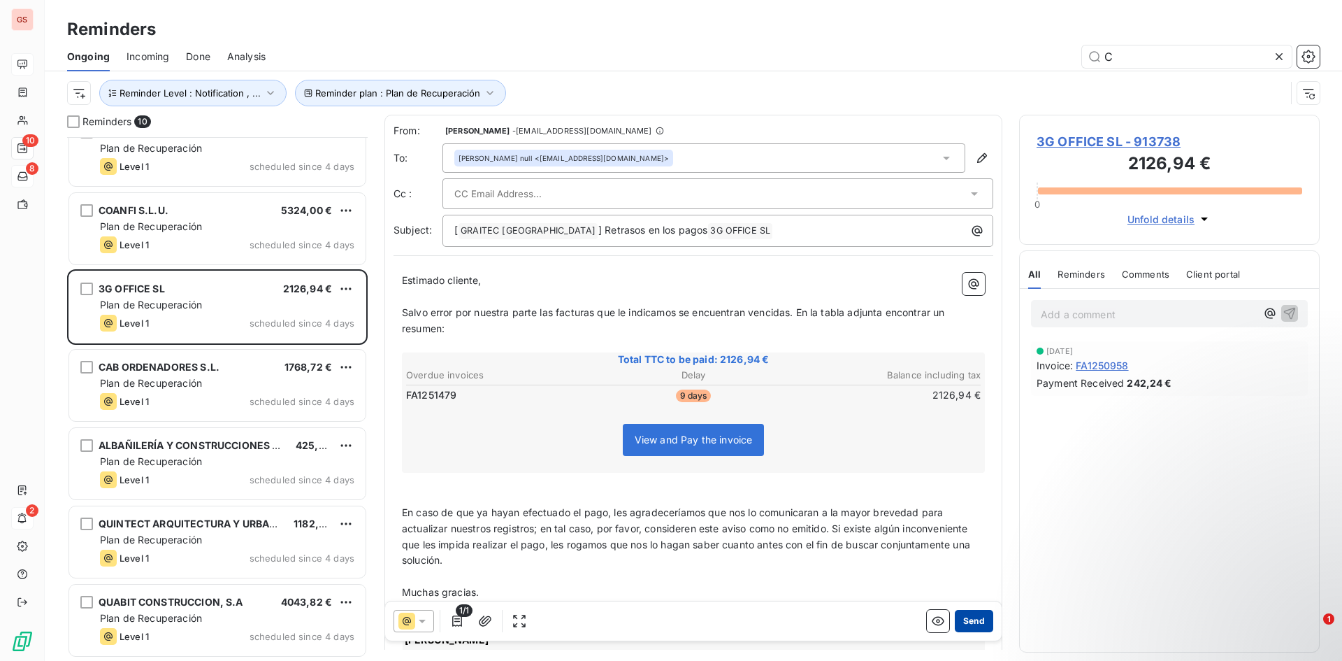
click at [960, 626] on button "Send" at bounding box center [974, 620] width 38 height 22
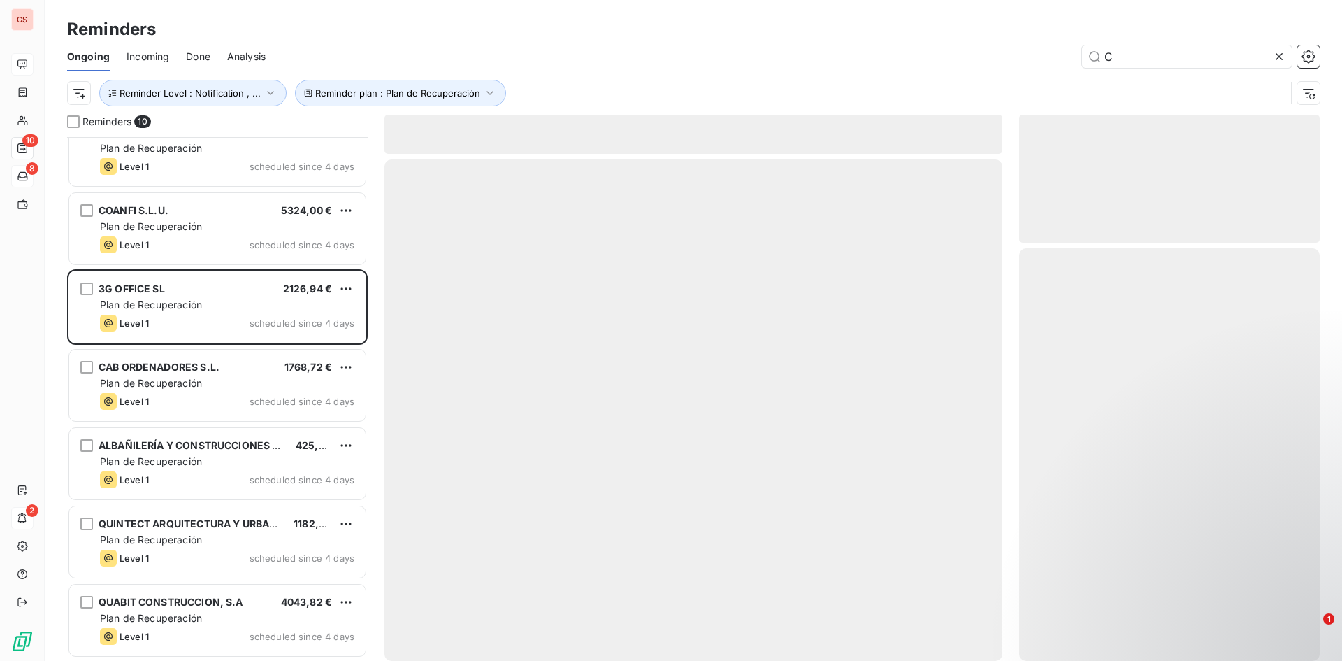
scroll to position [181, 0]
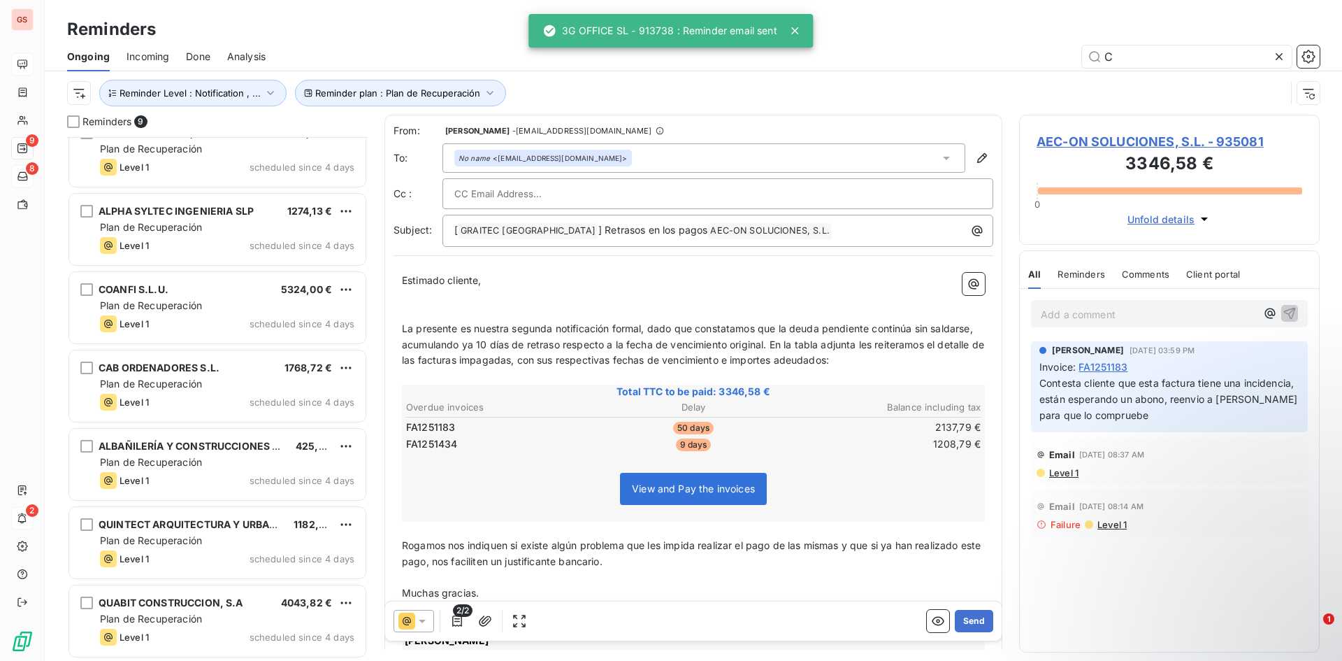
click at [231, 53] on span "Analysis" at bounding box center [246, 57] width 38 height 14
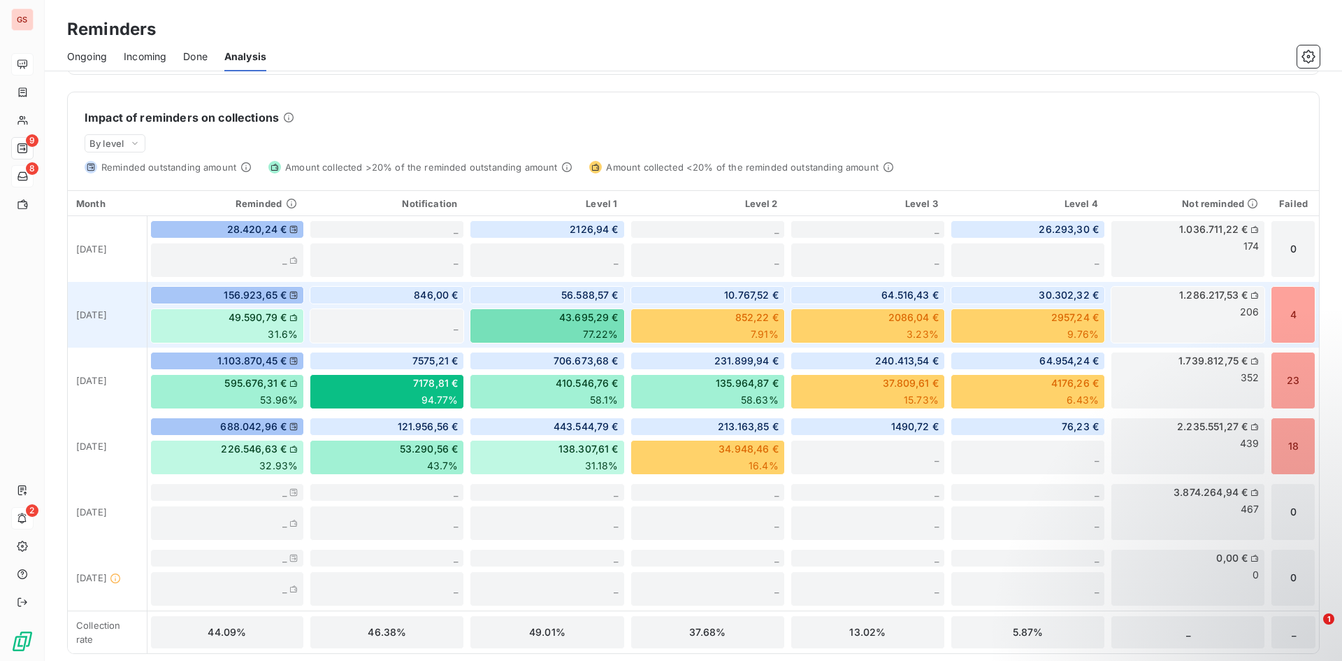
scroll to position [326, 0]
